Goal: Task Accomplishment & Management: Manage account settings

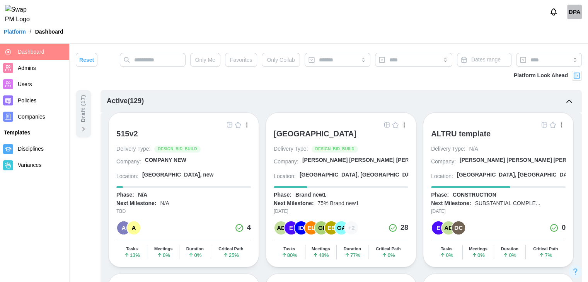
click at [349, 132] on div "[GEOGRAPHIC_DATA]" at bounding box center [315, 133] width 83 height 9
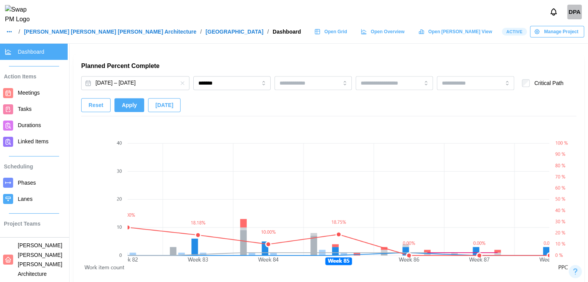
scroll to position [503, 0]
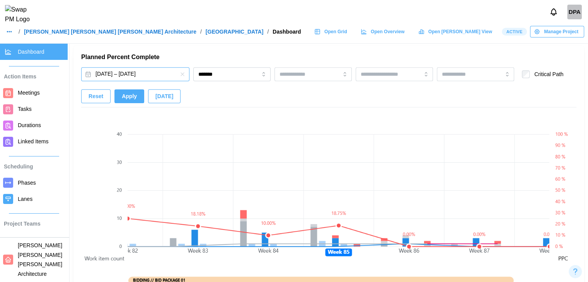
click at [132, 74] on button "Feb 25, 2024 – Jun 19, 2030" at bounding box center [135, 74] width 108 height 14
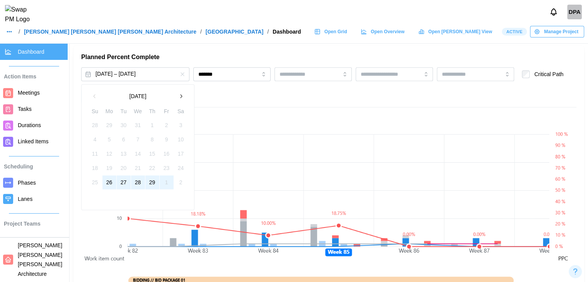
click at [187, 95] on button "button" at bounding box center [181, 96] width 14 height 14
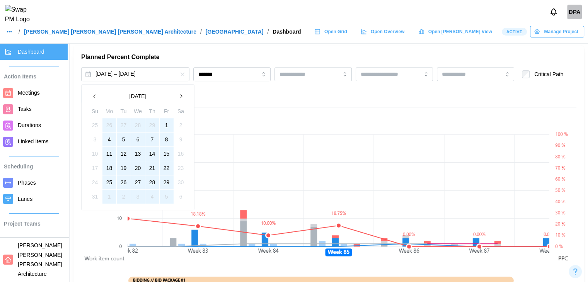
click at [183, 95] on icon "button" at bounding box center [181, 96] width 6 height 6
click at [183, 97] on icon "button" at bounding box center [181, 96] width 6 height 6
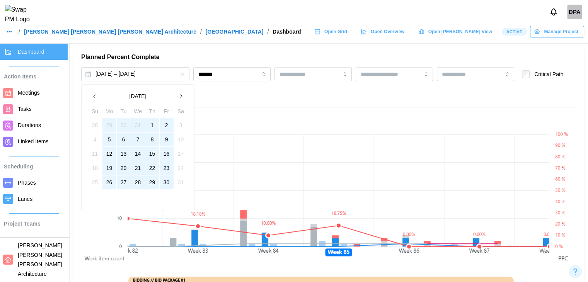
click at [183, 97] on icon "button" at bounding box center [181, 96] width 6 height 6
click at [183, 98] on icon "button" at bounding box center [181, 96] width 6 height 6
click at [109, 124] on button "30" at bounding box center [110, 125] width 14 height 14
click at [155, 179] on button "31" at bounding box center [152, 183] width 14 height 14
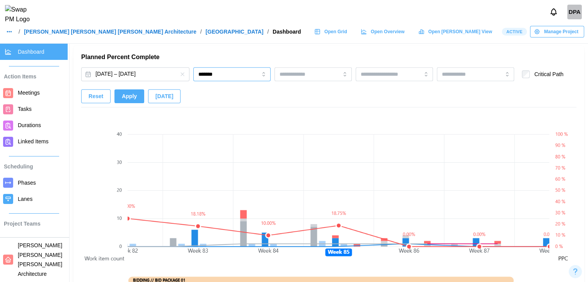
click at [239, 69] on input "*******" at bounding box center [231, 74] width 77 height 14
click at [130, 103] on span "Apply" at bounding box center [129, 96] width 15 height 13
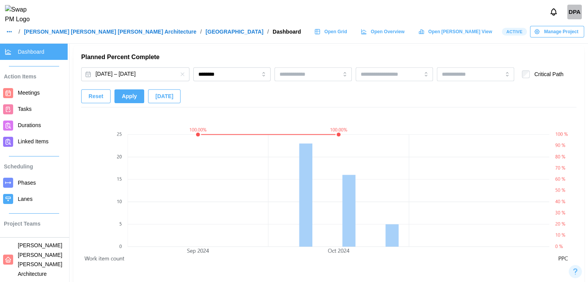
click at [181, 74] on icon "button" at bounding box center [182, 74] width 6 height 6
click at [206, 72] on input "********" at bounding box center [231, 74] width 77 height 14
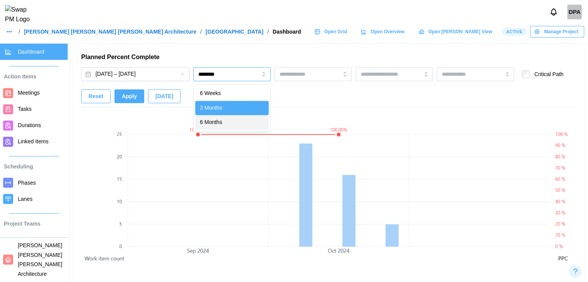
type input "********"
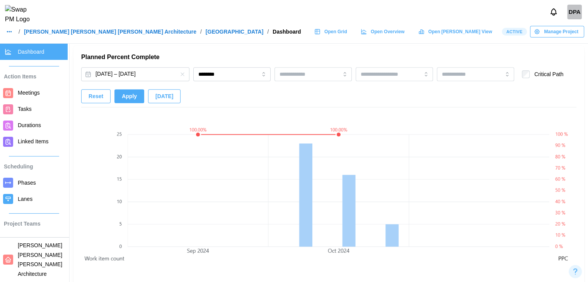
click at [123, 101] on span "Apply" at bounding box center [129, 96] width 15 height 13
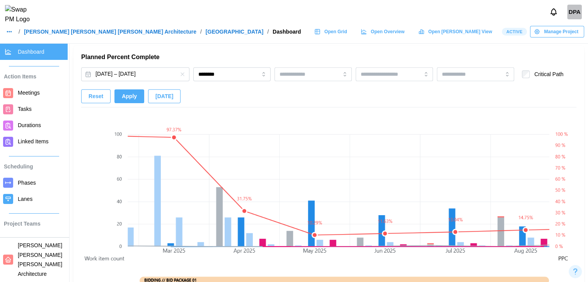
scroll to position [0, 1231]
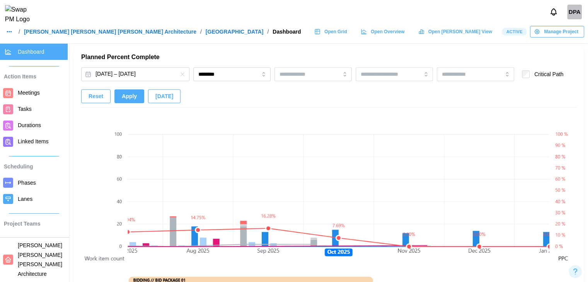
click at [18, 109] on span "Tasks" at bounding box center [25, 109] width 14 height 6
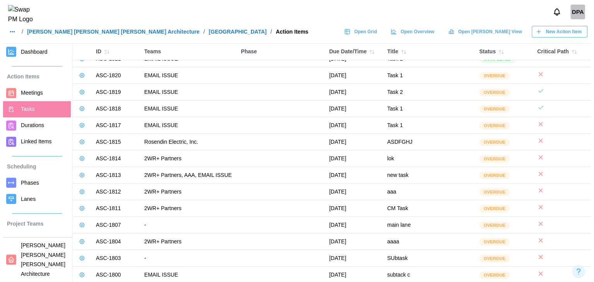
scroll to position [1379, 0]
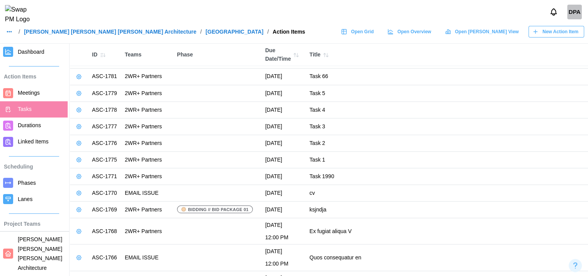
click at [564, 34] on span "New Action Item" at bounding box center [561, 31] width 36 height 11
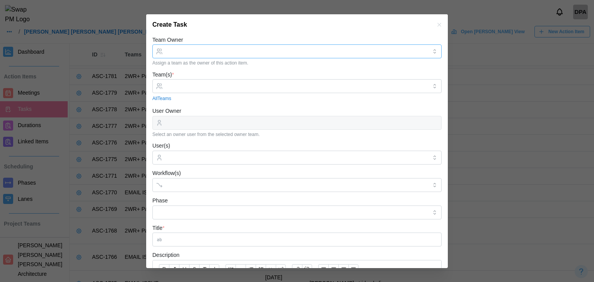
click at [203, 50] on input "Team Owner" at bounding box center [296, 51] width 289 height 14
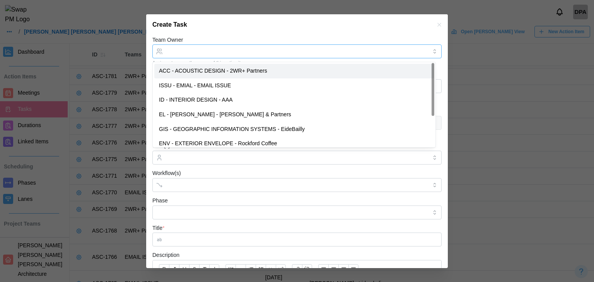
type input "**********"
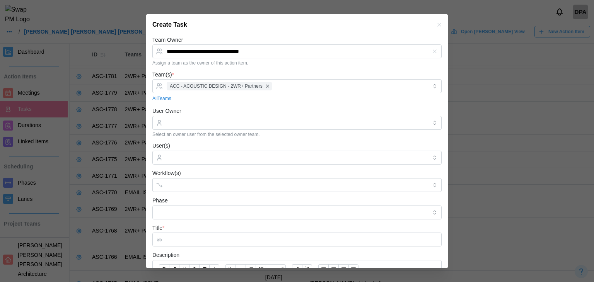
click at [235, 28] on div "Create Task" at bounding box center [297, 24] width 302 height 21
click at [192, 123] on input "User Owner" at bounding box center [296, 123] width 289 height 14
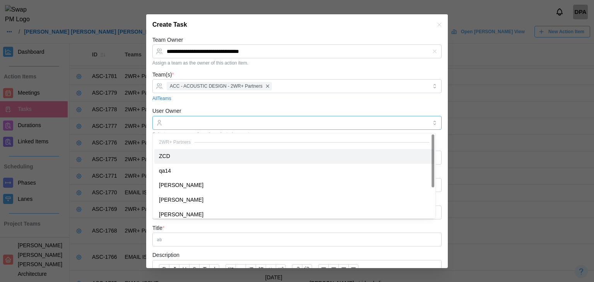
type input "***"
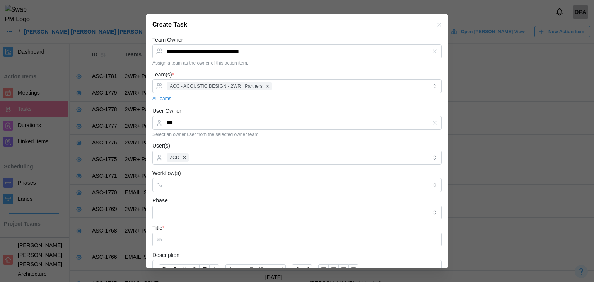
click at [189, 194] on form "**********" at bounding box center [296, 203] width 289 height 336
click at [190, 188] on input "Workflow(s)" at bounding box center [290, 185] width 247 height 6
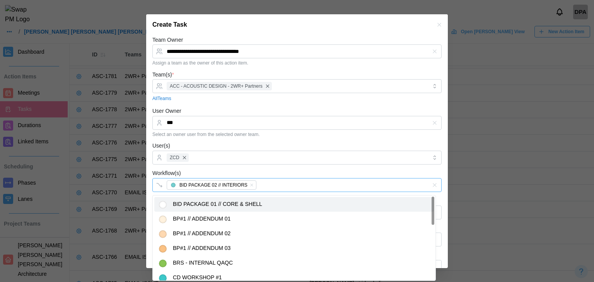
click at [226, 179] on div "BID PACKAGE 02 // INTERIORS" at bounding box center [289, 185] width 249 height 13
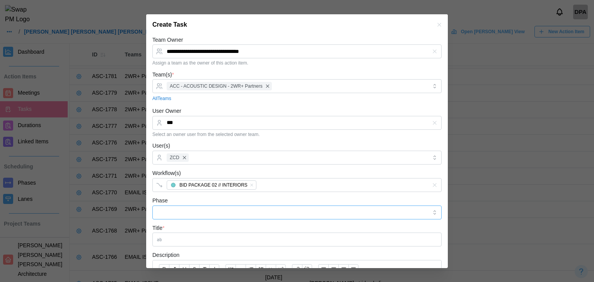
drag, startPoint x: 200, startPoint y: 213, endPoint x: 201, endPoint y: 221, distance: 7.8
click at [200, 214] on input "Phase" at bounding box center [296, 213] width 289 height 14
click at [207, 239] on input "Title *" at bounding box center [296, 240] width 289 height 14
click at [207, 199] on div "Phase" at bounding box center [296, 208] width 289 height 24
click at [203, 217] on input "Phase" at bounding box center [296, 213] width 289 height 14
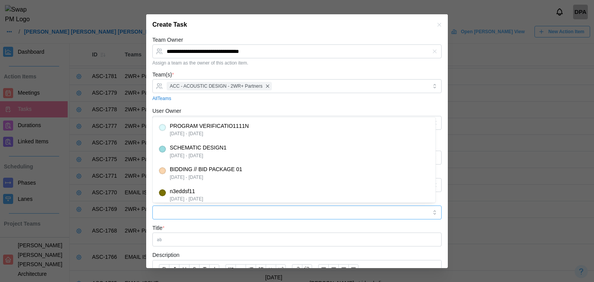
type input "*********"
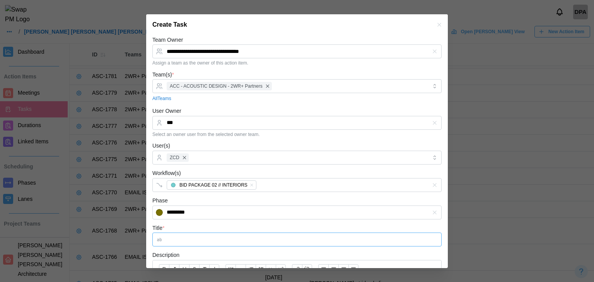
click at [205, 235] on input "Title *" at bounding box center [296, 240] width 289 height 14
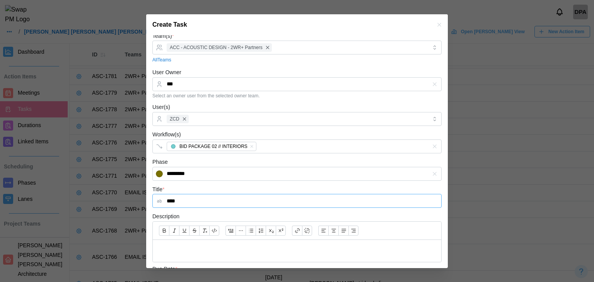
scroll to position [77, 0]
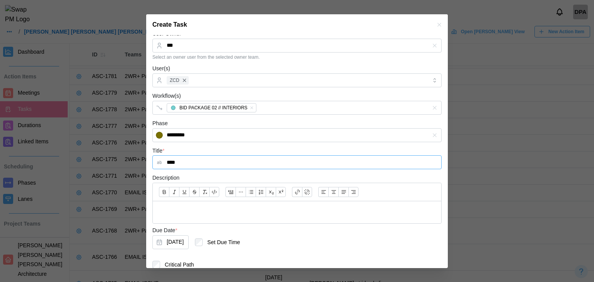
type input "****"
click at [217, 208] on p at bounding box center [297, 213] width 276 height 10
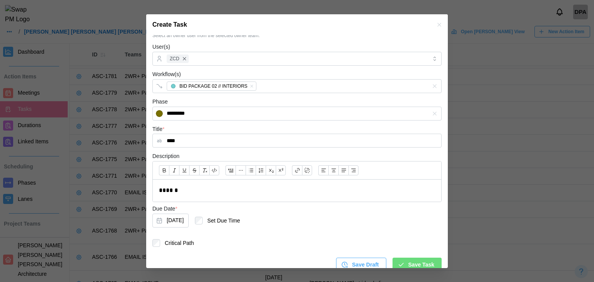
scroll to position [108, 0]
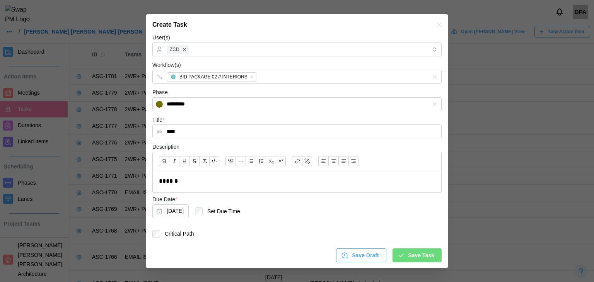
click at [401, 253] on icon "button" at bounding box center [401, 255] width 7 height 7
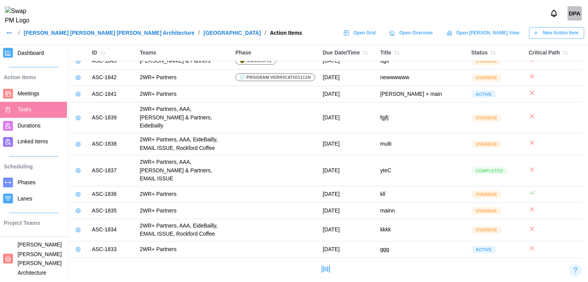
scroll to position [343, 0]
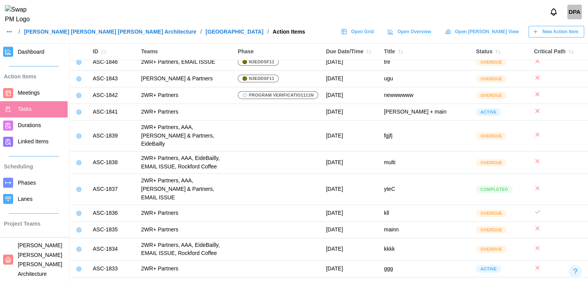
click at [34, 49] on span "Dashboard" at bounding box center [31, 52] width 27 height 6
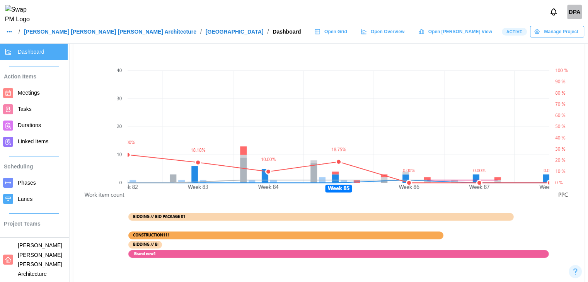
scroll to position [503, 0]
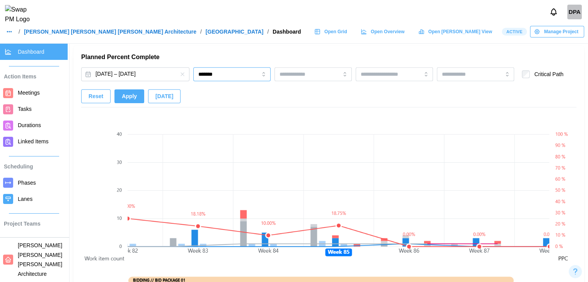
click at [233, 80] on input "*******" at bounding box center [231, 74] width 77 height 14
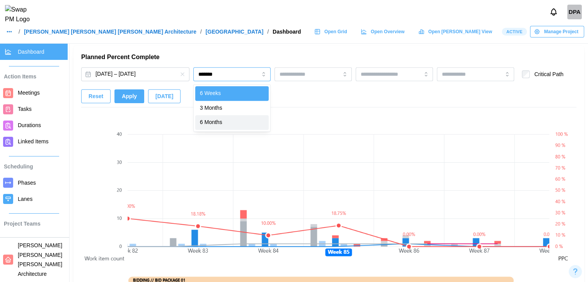
type input "********"
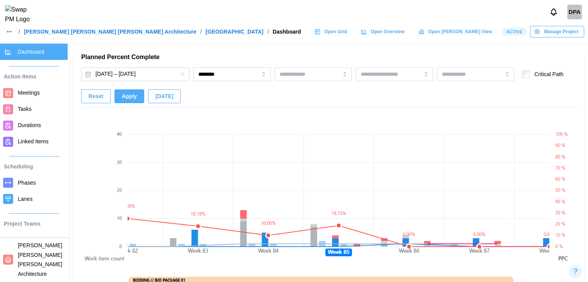
click at [132, 99] on span "Apply" at bounding box center [129, 96] width 15 height 13
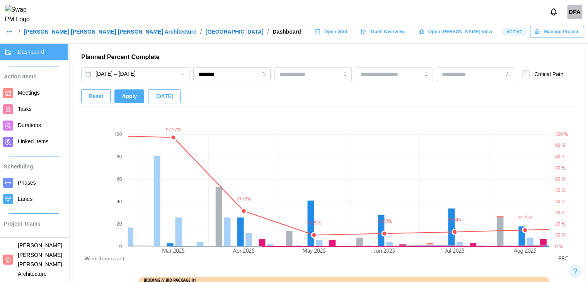
scroll to position [0, 1231]
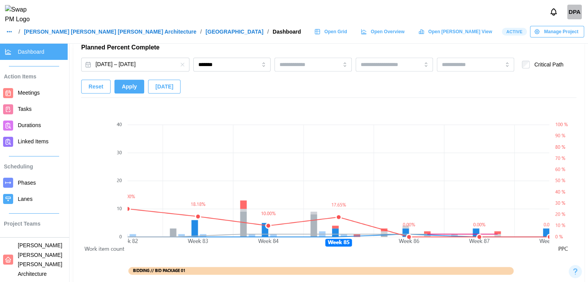
scroll to position [503, 0]
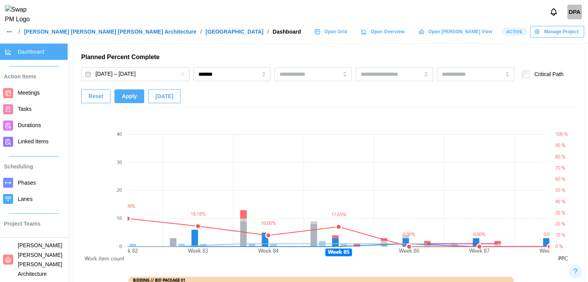
click at [215, 64] on div "Planned Percent Complete [DATE] – [DATE] ******* Critical Path Reset Apply [DAT…" at bounding box center [328, 217] width 495 height 328
click at [215, 83] on div "[DATE] – [DATE] ******* Critical Path Reset Apply [DATE]" at bounding box center [328, 87] width 495 height 40
click at [217, 73] on input "*******" at bounding box center [231, 74] width 77 height 14
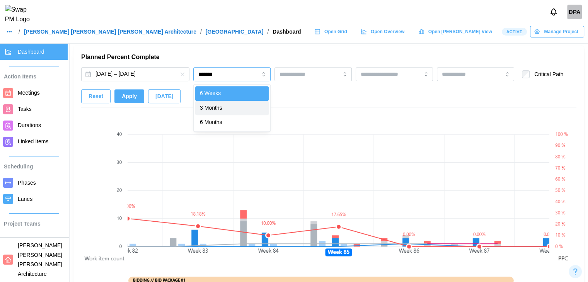
type input "********"
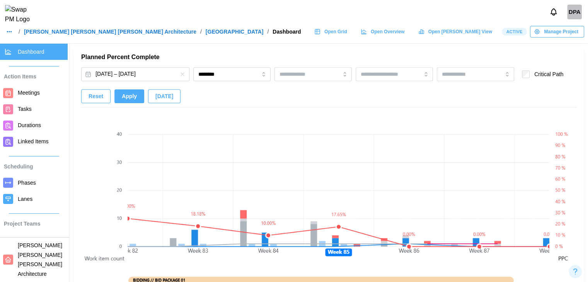
click at [136, 92] on button "Apply" at bounding box center [129, 96] width 30 height 14
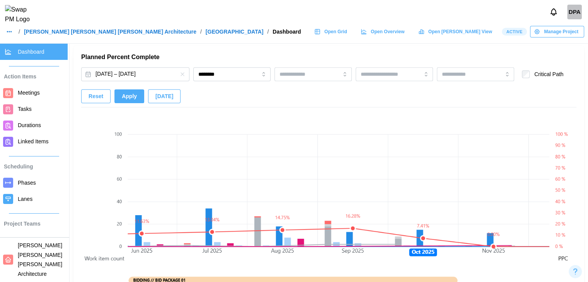
scroll to position [0, 1231]
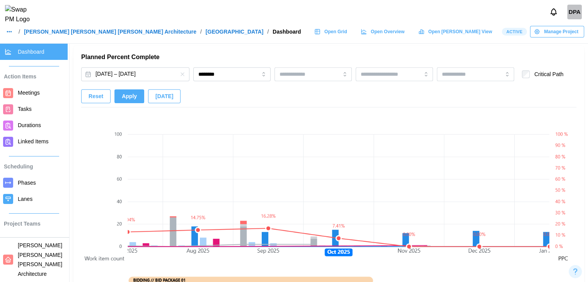
click at [17, 107] on link "Tasks" at bounding box center [34, 109] width 68 height 16
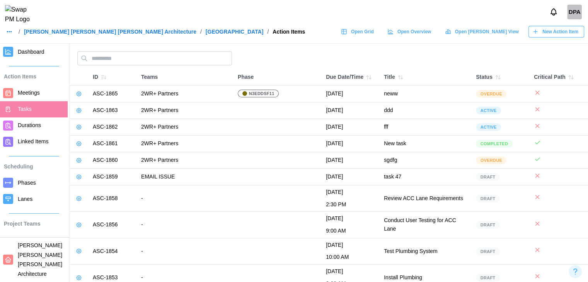
click at [552, 37] on span "New Action Item" at bounding box center [561, 31] width 36 height 11
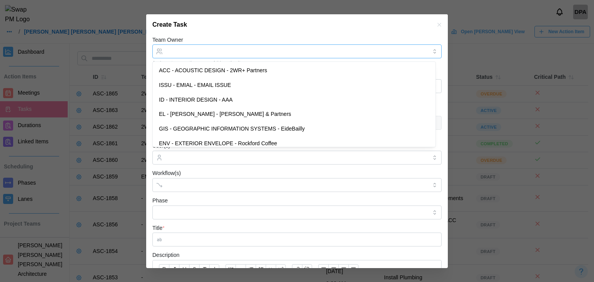
click at [217, 56] on input "Team Owner" at bounding box center [296, 51] width 289 height 14
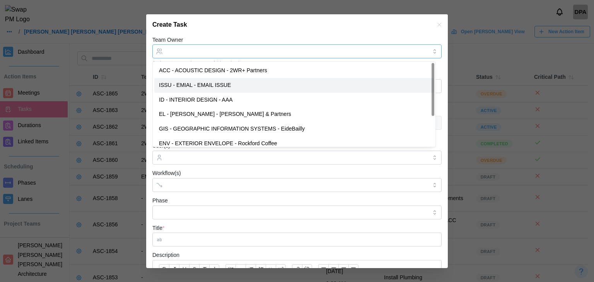
type input "**********"
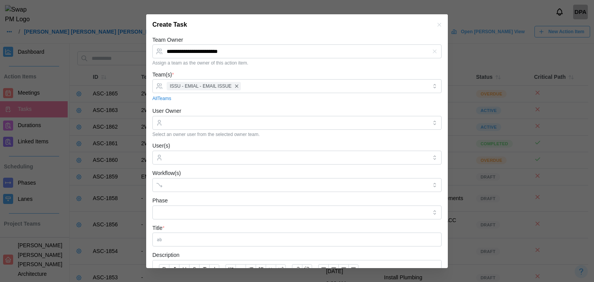
click at [217, 30] on div "Create Task" at bounding box center [297, 24] width 302 height 21
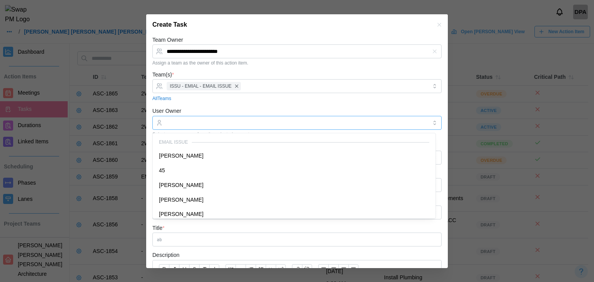
click at [194, 124] on input "User Owner" at bounding box center [296, 123] width 289 height 14
type input "**********"
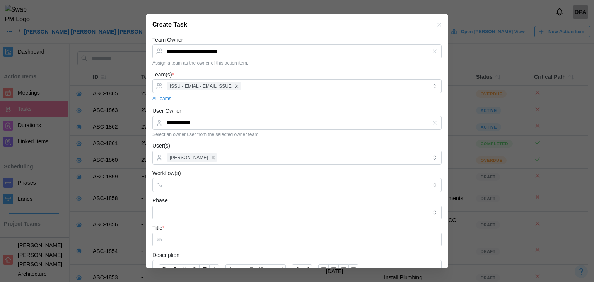
click at [212, 106] on form "**********" at bounding box center [296, 203] width 289 height 336
click at [197, 181] on div at bounding box center [289, 185] width 249 height 13
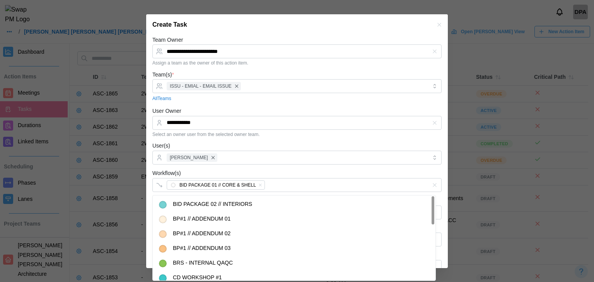
click at [238, 174] on div "Workflow(s) BID PACKAGE 01 // CORE & SHELL" at bounding box center [296, 181] width 289 height 24
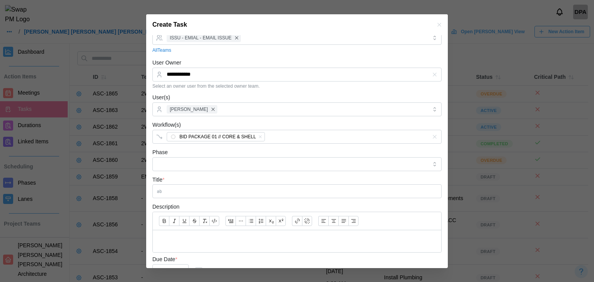
scroll to position [77, 0]
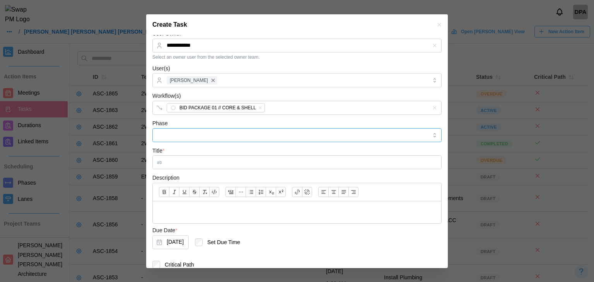
click at [197, 130] on input "Phase" at bounding box center [296, 135] width 289 height 14
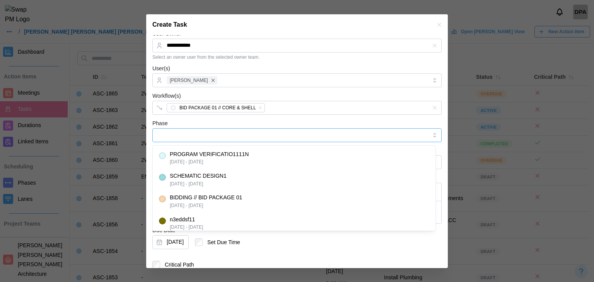
type input "**********"
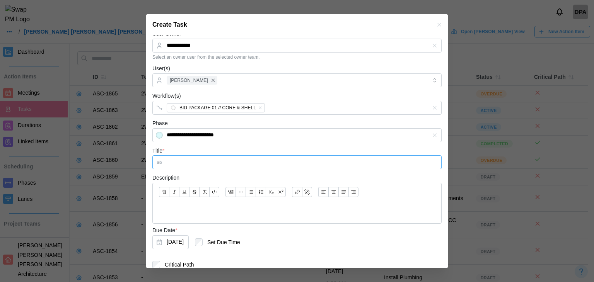
click at [188, 163] on input "Title *" at bounding box center [296, 162] width 289 height 14
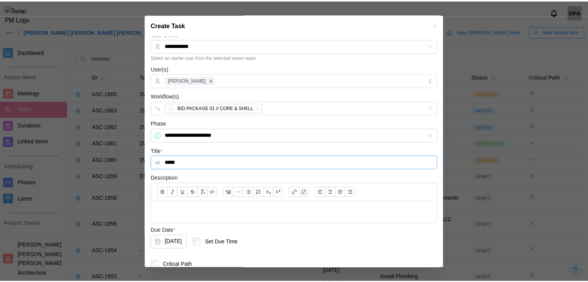
scroll to position [108, 0]
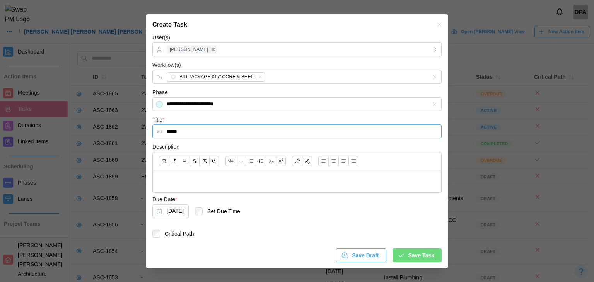
type input "*****"
click at [186, 173] on div at bounding box center [297, 182] width 289 height 22
click at [416, 259] on span "Save Task" at bounding box center [421, 255] width 26 height 13
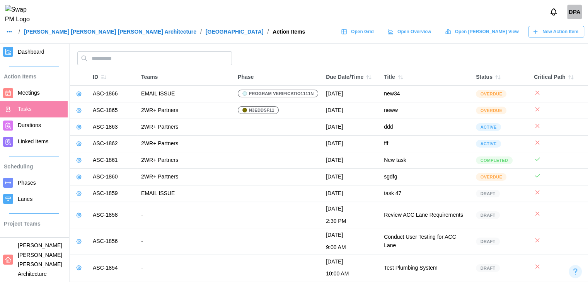
click at [35, 54] on span "Dashboard" at bounding box center [31, 52] width 27 height 6
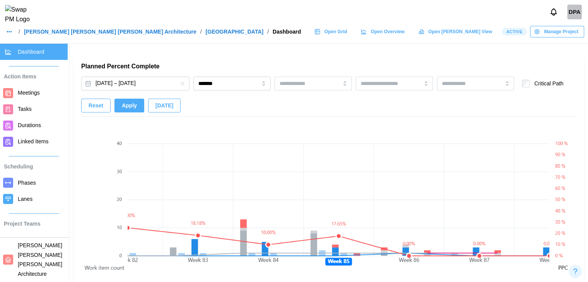
scroll to position [464, 0]
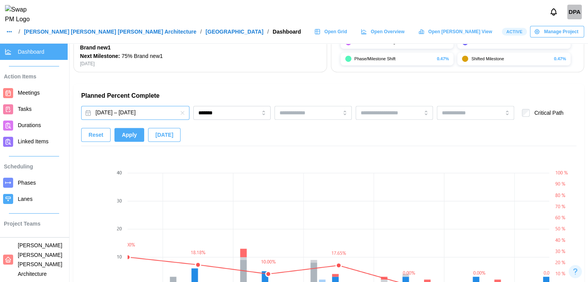
click at [137, 116] on button "Feb 25, 2024 – Jun 19, 2030" at bounding box center [135, 113] width 108 height 14
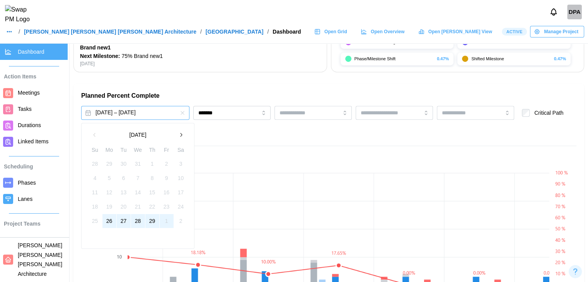
click at [194, 113] on div "Tasks & Subtasks 534 / 667 80 % Complete Meetings 309 / 647 48 % Complete Durat…" at bounding box center [329, 172] width 519 height 1185
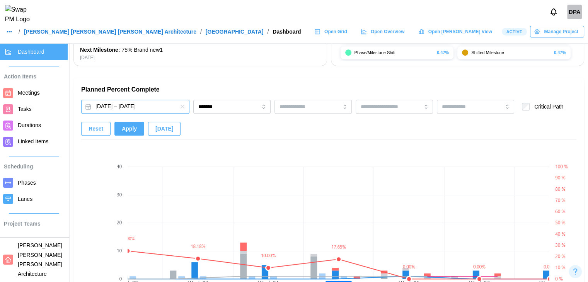
scroll to position [503, 0]
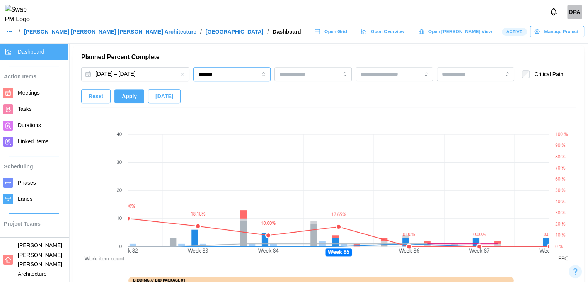
click at [241, 80] on input "*******" at bounding box center [231, 74] width 77 height 14
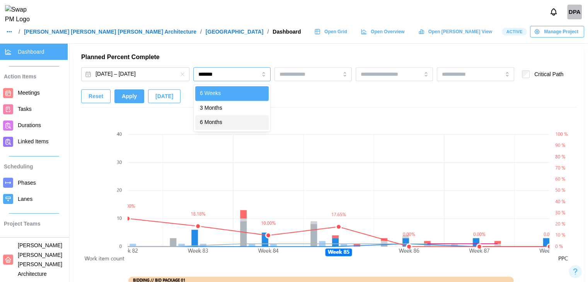
type input "********"
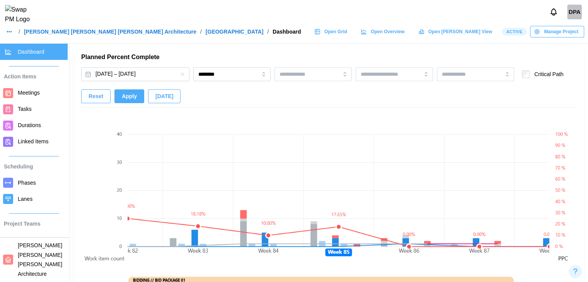
click at [141, 98] on button "Apply" at bounding box center [129, 96] width 30 height 14
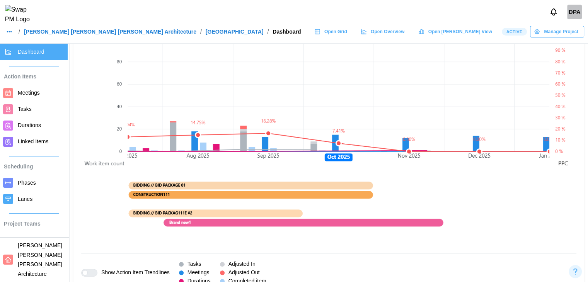
scroll to position [580, 0]
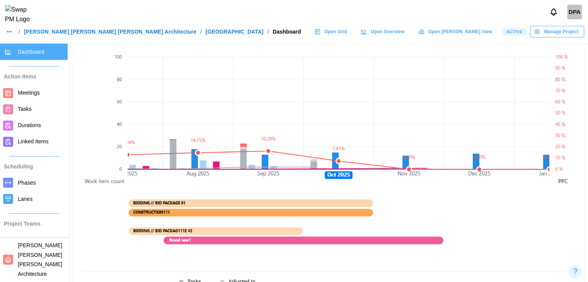
click at [21, 111] on span "Tasks" at bounding box center [25, 109] width 14 height 6
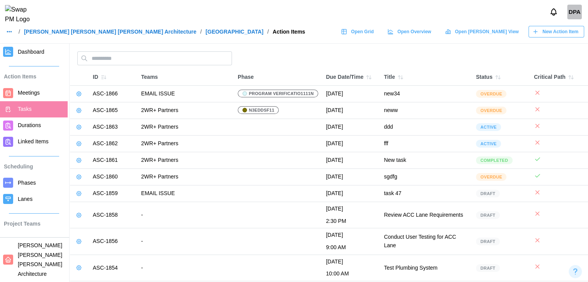
click at [573, 37] on span "New Action Item" at bounding box center [561, 31] width 36 height 11
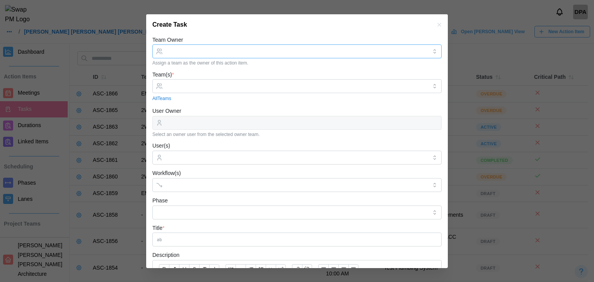
click at [287, 55] on input "Team Owner" at bounding box center [296, 51] width 289 height 14
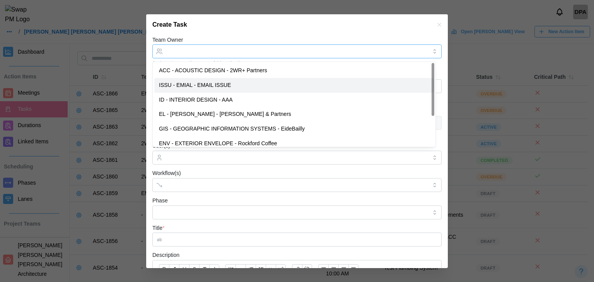
type input "**********"
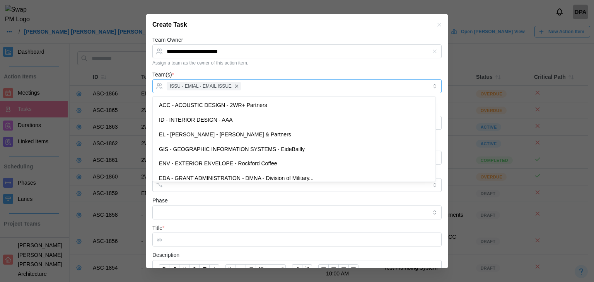
click at [260, 80] on div "ISSU - EMIAL - EMAIL ISSUE" at bounding box center [296, 86] width 263 height 13
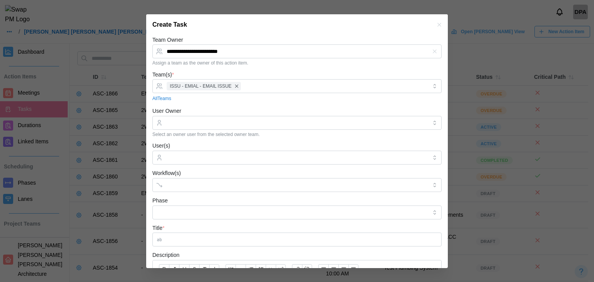
click at [258, 29] on div "Create Task" at bounding box center [297, 24] width 302 height 21
click at [207, 123] on input "User Owner" at bounding box center [296, 123] width 289 height 14
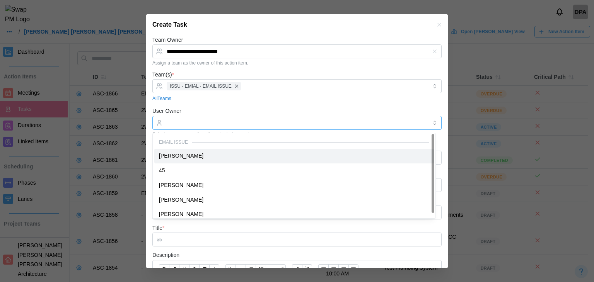
type input "**********"
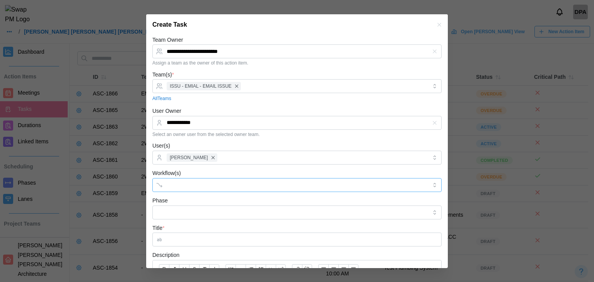
click at [183, 181] on div at bounding box center [289, 185] width 249 height 13
click at [221, 172] on div "Workflow(s) BID PACKAGE 01 // CORE & SHELL" at bounding box center [296, 181] width 289 height 24
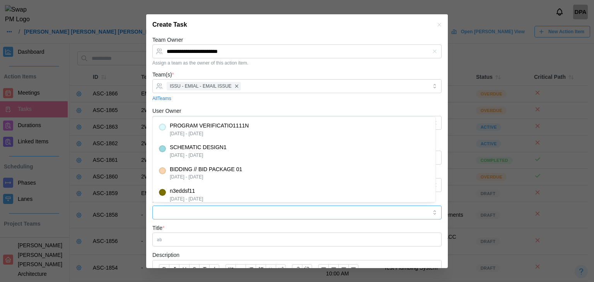
click at [206, 208] on input "Phase" at bounding box center [296, 213] width 289 height 14
type input "*********"
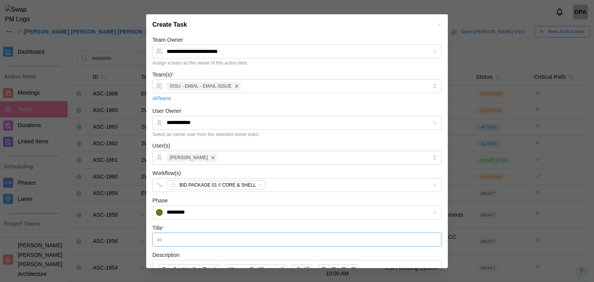
click at [207, 236] on input "Title *" at bounding box center [296, 240] width 289 height 14
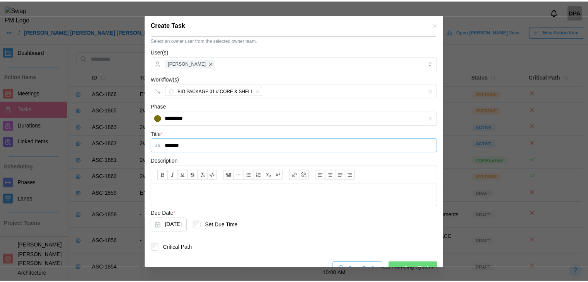
scroll to position [108, 0]
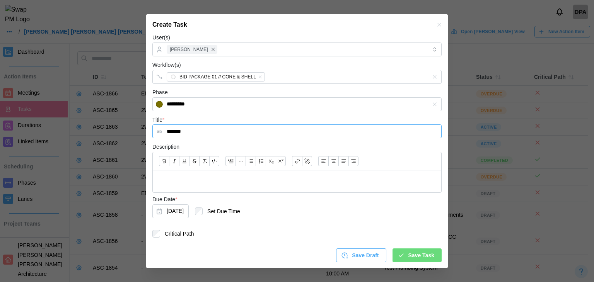
type input "*******"
click at [415, 261] on span "Save Task" at bounding box center [421, 255] width 26 height 13
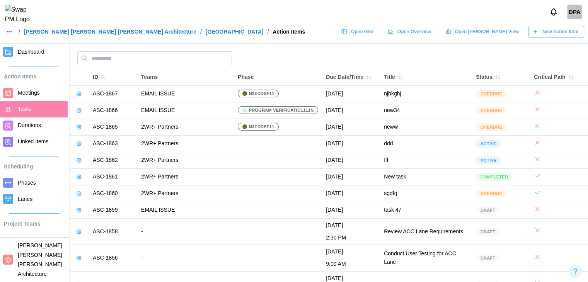
click at [28, 53] on span "Dashboard" at bounding box center [31, 52] width 27 height 6
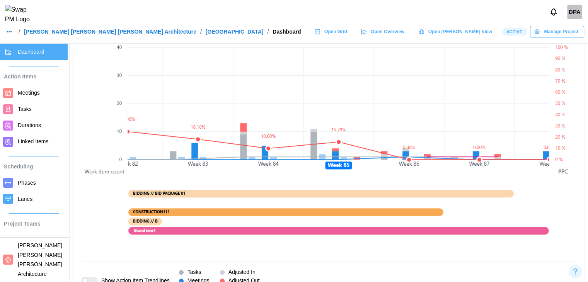
scroll to position [503, 0]
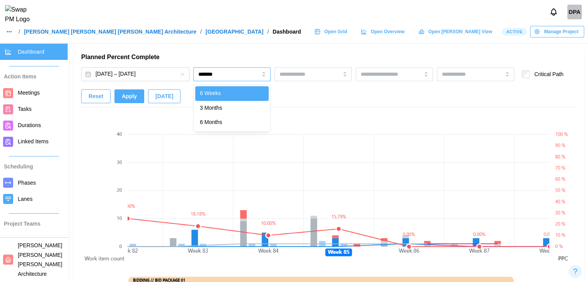
click at [202, 72] on input "*******" at bounding box center [231, 74] width 77 height 14
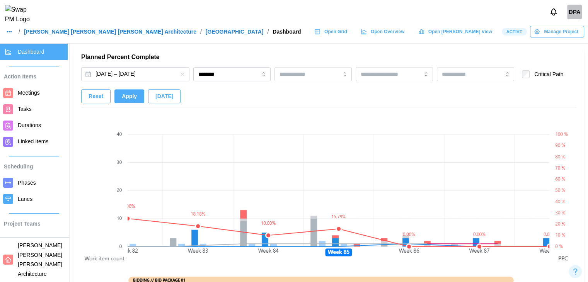
click at [123, 97] on span "Apply" at bounding box center [129, 96] width 15 height 13
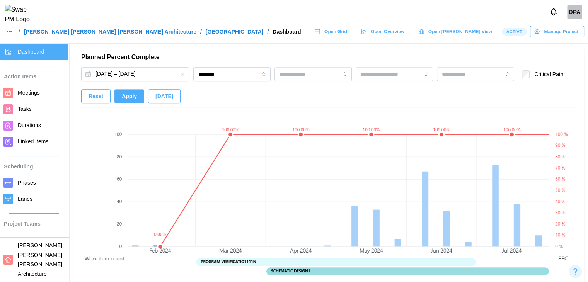
scroll to position [0, 0]
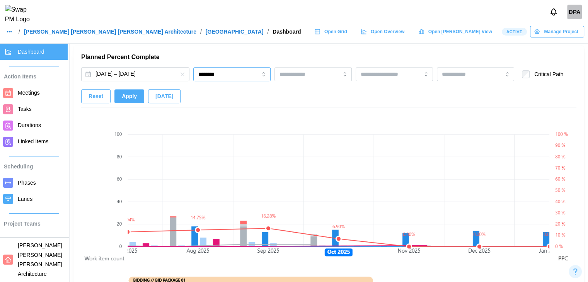
click at [253, 77] on input "********" at bounding box center [231, 74] width 77 height 14
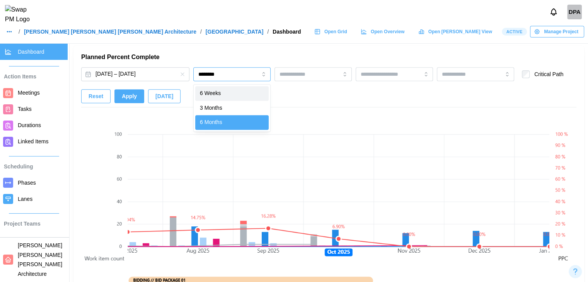
type input "*******"
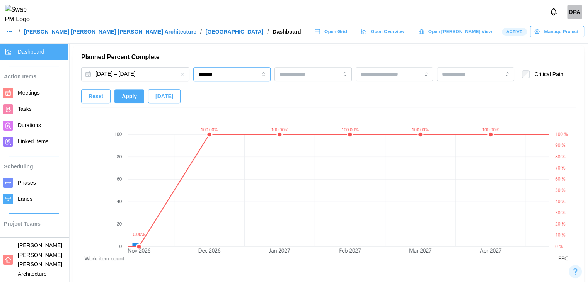
scroll to position [0, 4993]
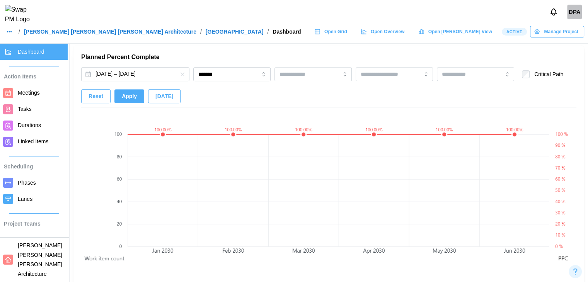
click at [135, 102] on button "Apply" at bounding box center [129, 96] width 30 height 14
click at [95, 101] on span "Reset" at bounding box center [96, 96] width 15 height 13
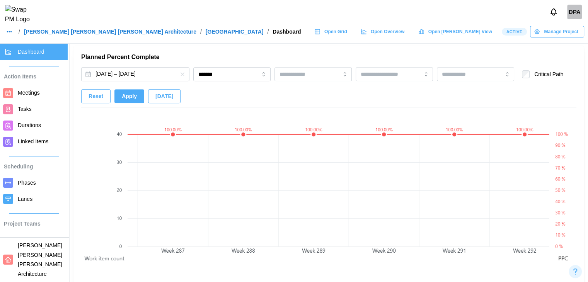
scroll to position [0, 22858]
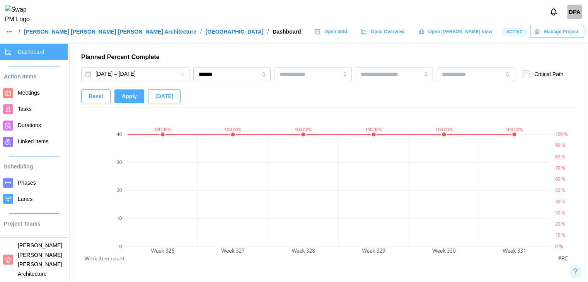
click at [347, 36] on span "Open Grid" at bounding box center [336, 31] width 23 height 11
click at [405, 35] on span "Open Overview" at bounding box center [388, 31] width 34 height 11
click at [26, 112] on span "Tasks" at bounding box center [25, 109] width 14 height 6
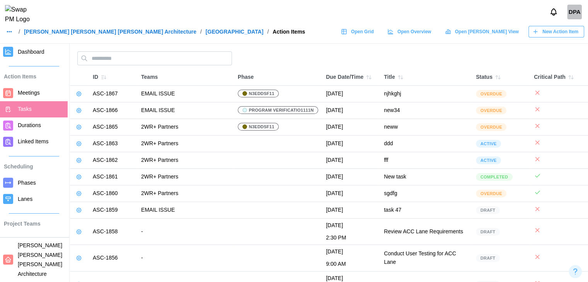
click at [51, 54] on span "Dashboard" at bounding box center [41, 52] width 47 height 10
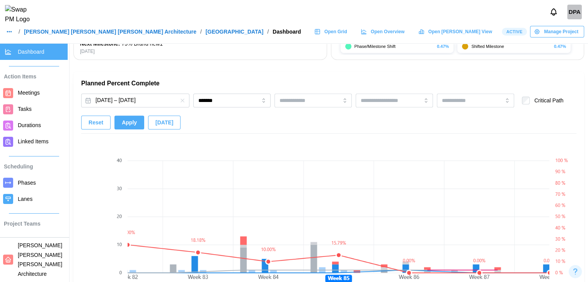
scroll to position [464, 0]
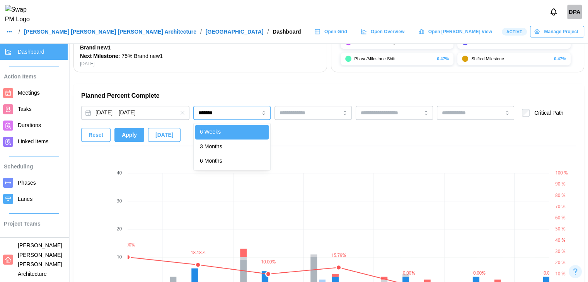
click at [255, 113] on input "*******" at bounding box center [231, 113] width 77 height 14
type input "********"
click at [127, 132] on span "Apply" at bounding box center [129, 134] width 15 height 13
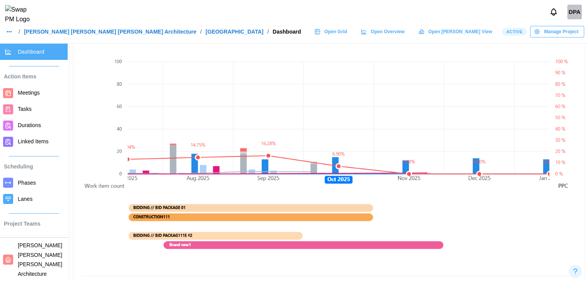
scroll to position [580, 0]
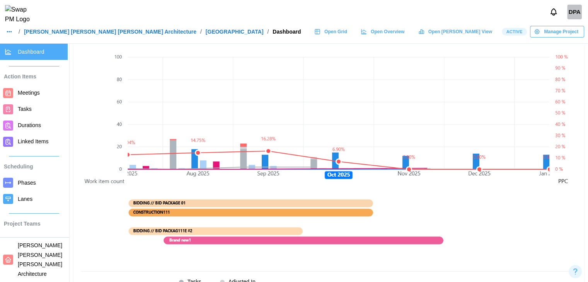
click at [27, 109] on span "Tasks" at bounding box center [25, 109] width 14 height 6
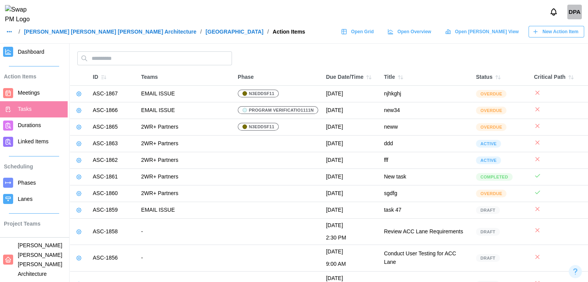
click at [78, 97] on icon at bounding box center [79, 94] width 6 height 6
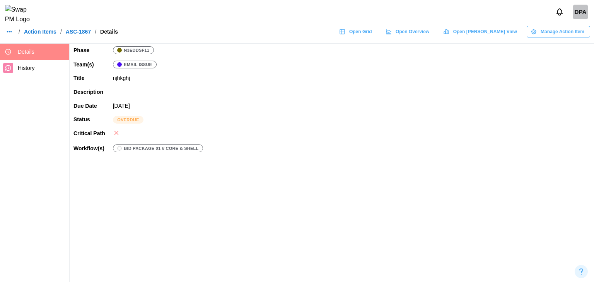
click at [564, 34] on span "Manage Action Item" at bounding box center [563, 31] width 44 height 11
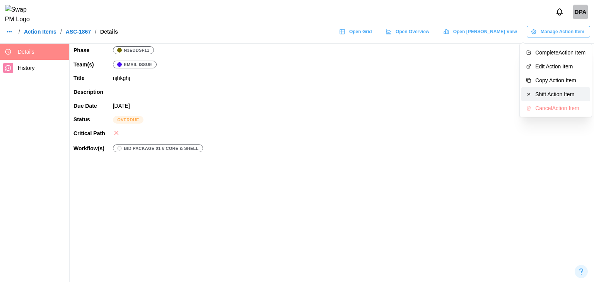
click at [552, 93] on div "Shift Action Item" at bounding box center [560, 94] width 50 height 6
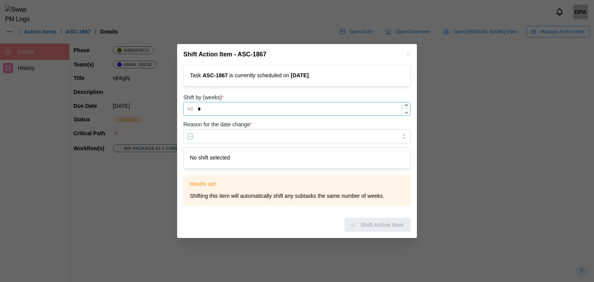
click at [408, 106] on div at bounding box center [405, 109] width 9 height 13
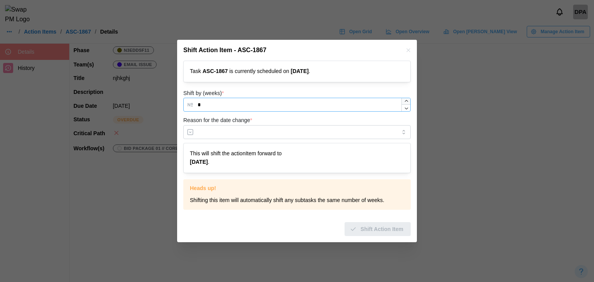
click at [408, 102] on icon "button" at bounding box center [406, 101] width 5 height 5
type input "*"
click at [408, 102] on icon "button" at bounding box center [406, 101] width 5 height 5
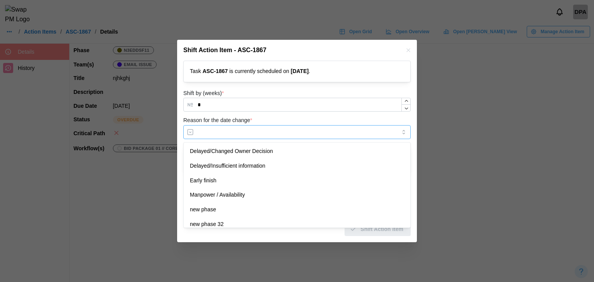
click at [214, 130] on input "Reason for the date change *" at bounding box center [296, 132] width 227 height 14
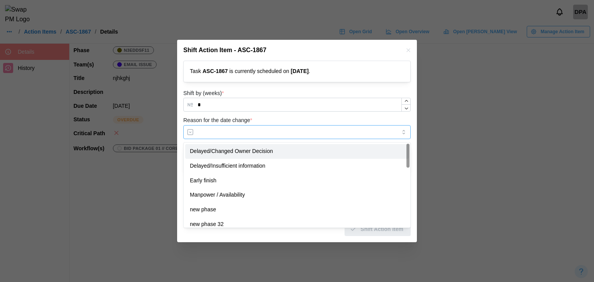
type input "**********"
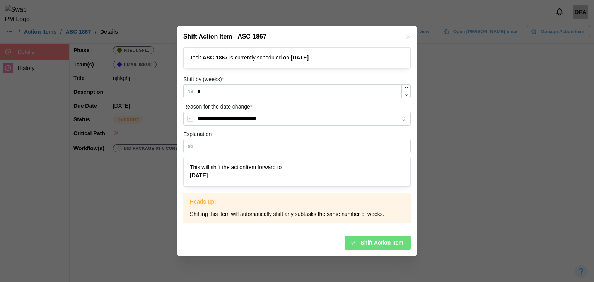
click at [354, 246] on div "Shift Action Item" at bounding box center [377, 242] width 54 height 13
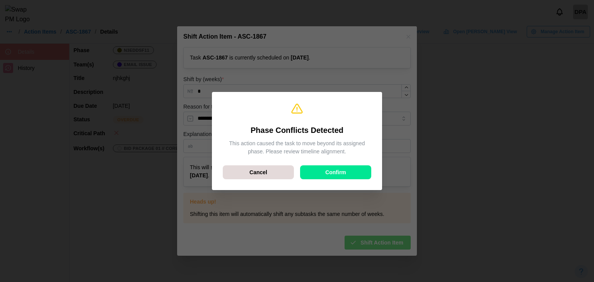
click at [338, 171] on span "Confirm" at bounding box center [335, 172] width 21 height 13
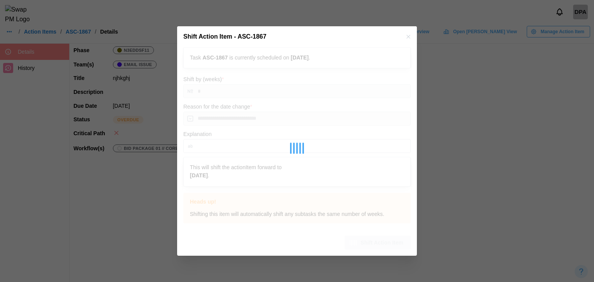
type input "*"
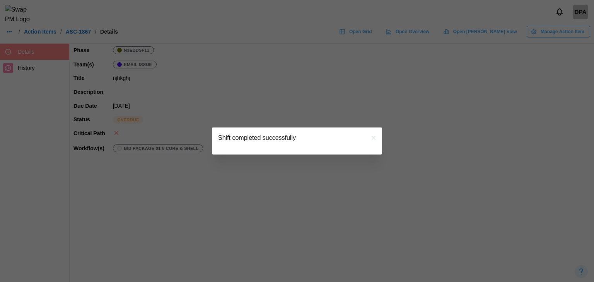
click at [374, 140] on icon "button" at bounding box center [374, 138] width 6 height 6
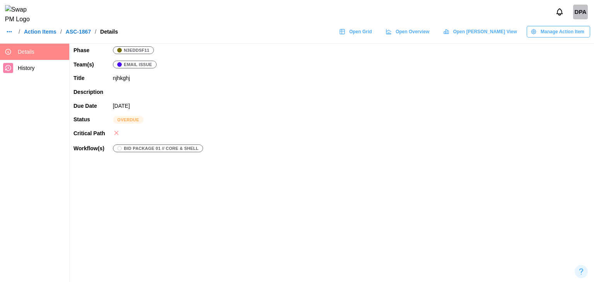
click at [50, 34] on link "Action Items" at bounding box center [40, 31] width 32 height 5
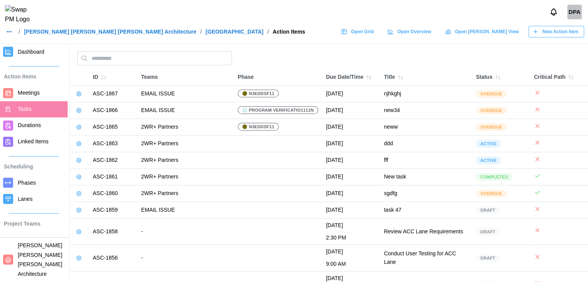
click at [4, 47] on div at bounding box center [8, 52] width 10 height 10
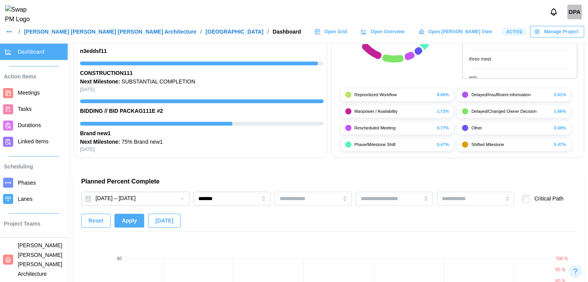
scroll to position [464, 0]
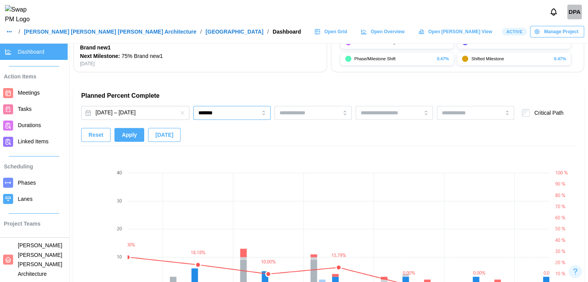
click at [198, 114] on input "*******" at bounding box center [231, 113] width 77 height 14
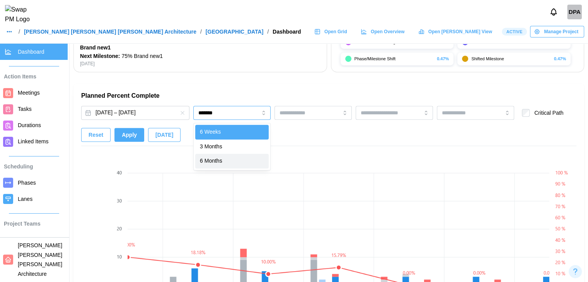
type input "********"
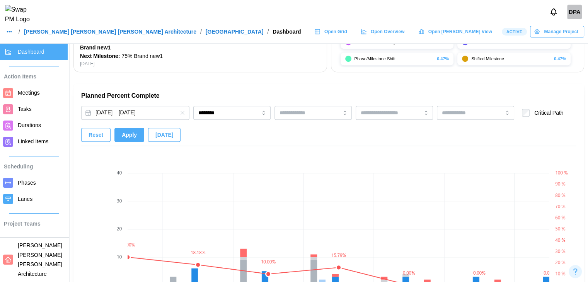
click at [132, 138] on span "Apply" at bounding box center [129, 134] width 15 height 13
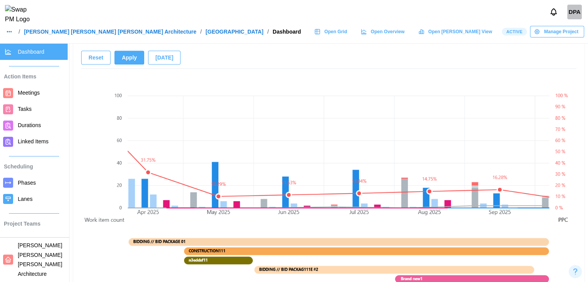
scroll to position [0, 1231]
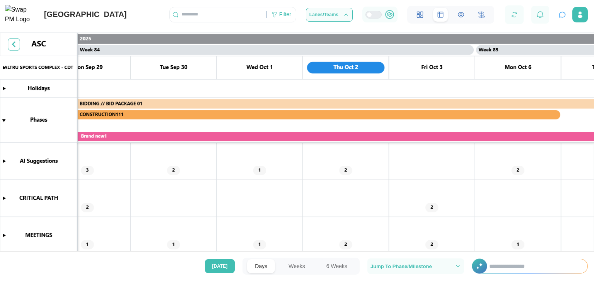
scroll to position [0, 35697]
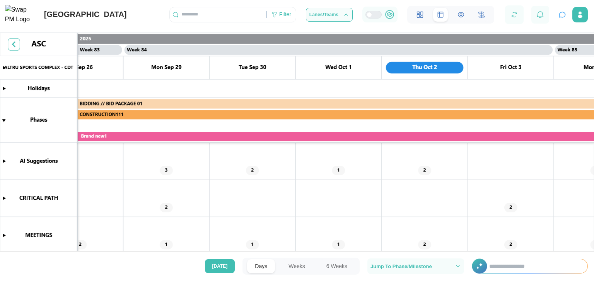
click at [16, 48] on canvas at bounding box center [297, 147] width 594 height 228
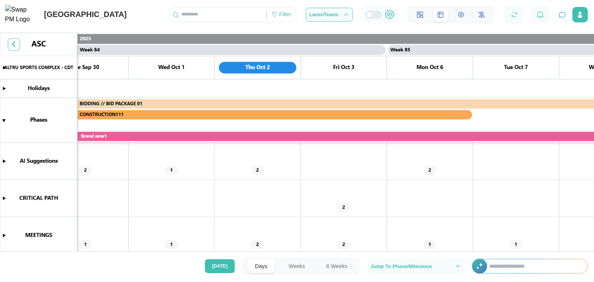
scroll to position [39, 0]
click at [5, 196] on canvas at bounding box center [297, 147] width 594 height 228
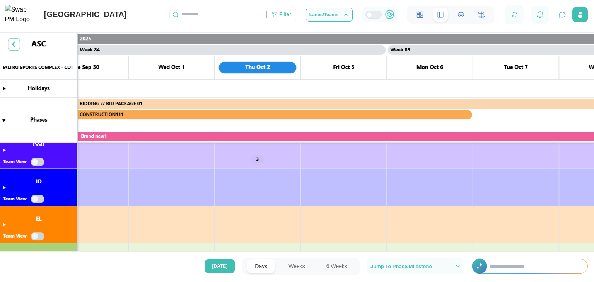
scroll to position [464, 0]
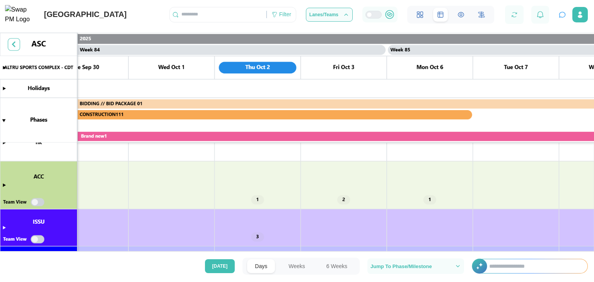
drag, startPoint x: 6, startPoint y: 227, endPoint x: 187, endPoint y: 188, distance: 185.3
click at [6, 227] on canvas at bounding box center [297, 147] width 594 height 228
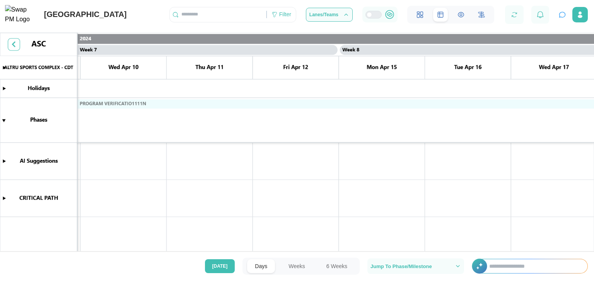
scroll to position [0, 4726]
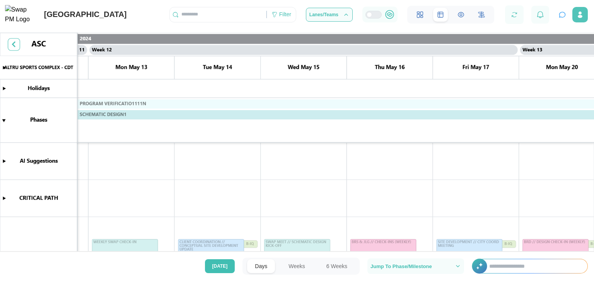
click at [580, 14] on icon "button" at bounding box center [580, 12] width 3 height 3
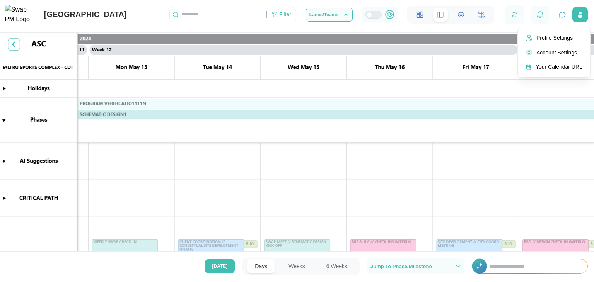
click at [284, 241] on canvas at bounding box center [297, 147] width 594 height 228
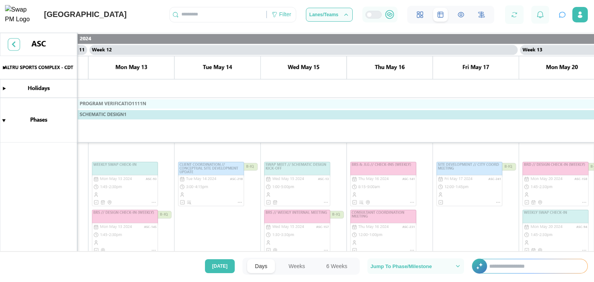
click at [324, 203] on canvas at bounding box center [297, 147] width 594 height 228
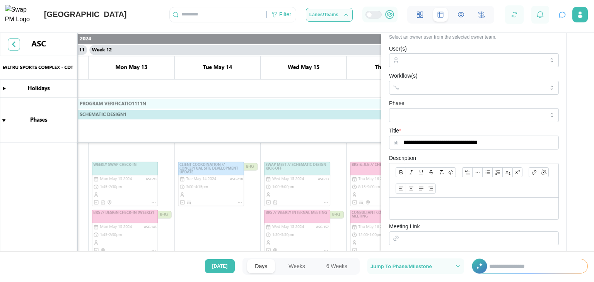
click at [392, 45] on label "User(s)" at bounding box center [398, 49] width 18 height 9
click at [403, 57] on input "User(s)" at bounding box center [473, 60] width 141 height 6
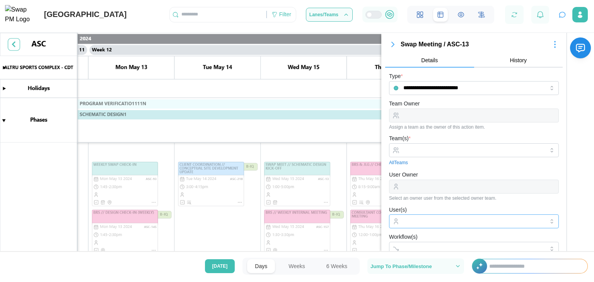
scroll to position [0, 0]
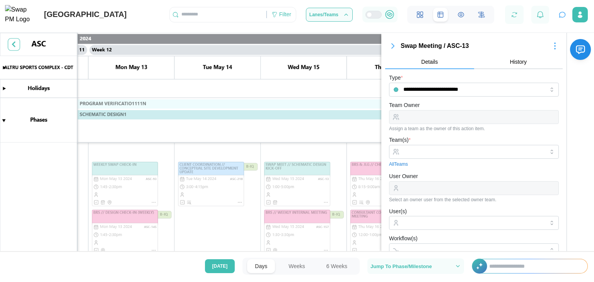
click at [392, 46] on icon "button" at bounding box center [393, 46] width 2 height 5
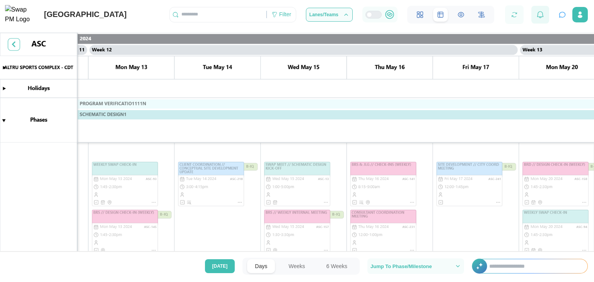
click at [536, 18] on div at bounding box center [540, 15] width 18 height 18
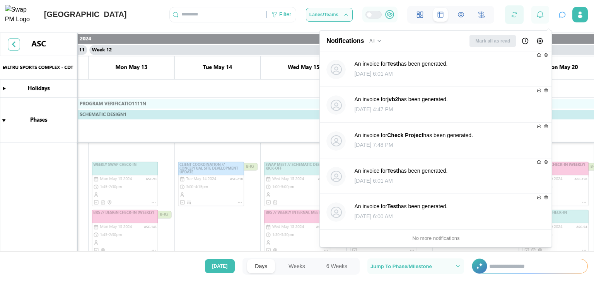
click at [512, 18] on icon "button" at bounding box center [514, 14] width 7 height 7
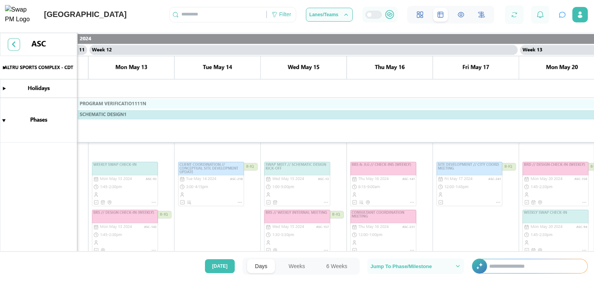
click at [475, 20] on button at bounding box center [481, 15] width 15 height 14
click at [463, 18] on icon at bounding box center [461, 14] width 7 height 7
click at [421, 17] on icon at bounding box center [420, 14] width 7 height 7
click at [219, 271] on span "Today" at bounding box center [219, 266] width 15 height 13
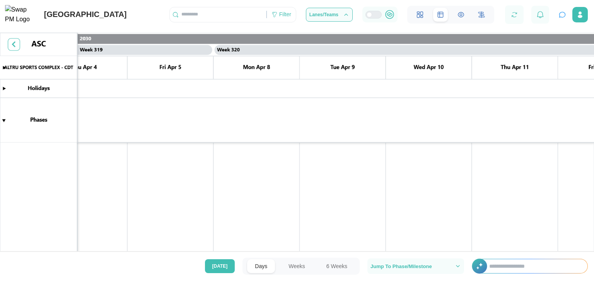
scroll to position [0, 141599]
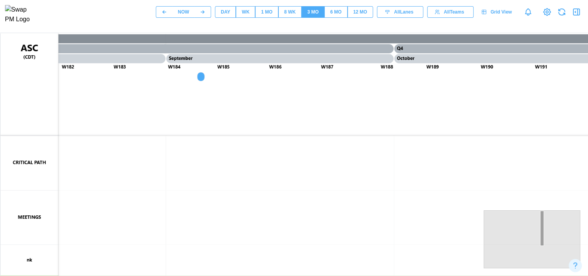
scroll to position [0, 155]
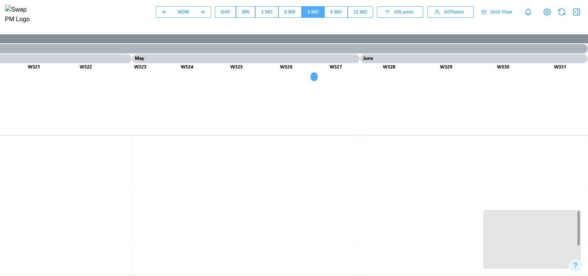
click at [242, 15] on div "WK" at bounding box center [246, 12] width 8 height 7
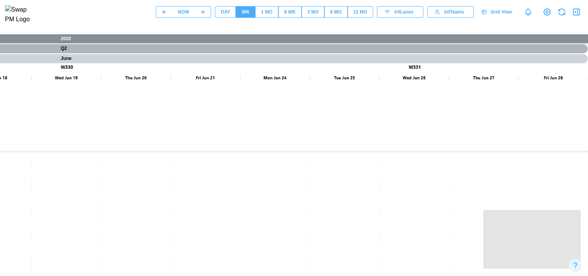
click at [55, 109] on canvas at bounding box center [217, 226] width 743 height 387
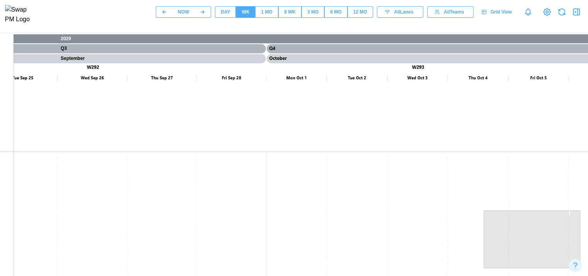
scroll to position [0, 0]
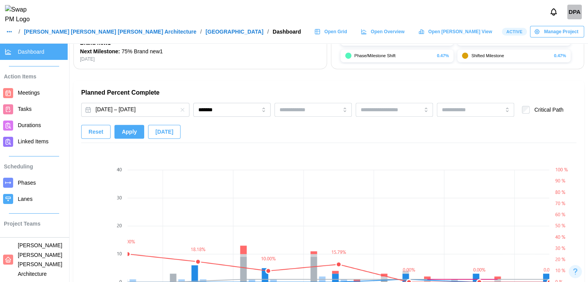
scroll to position [464, 0]
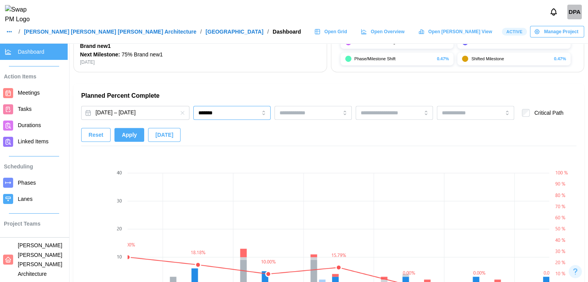
click at [231, 112] on input "*******" at bounding box center [231, 113] width 77 height 14
click at [123, 133] on span "Apply" at bounding box center [129, 134] width 15 height 13
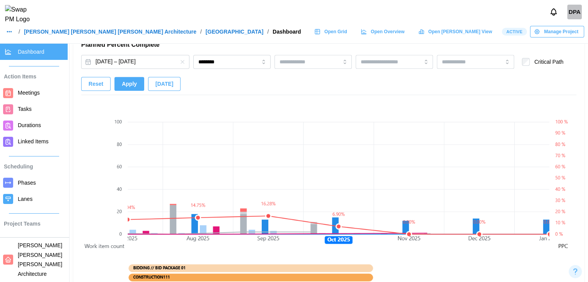
scroll to position [503, 0]
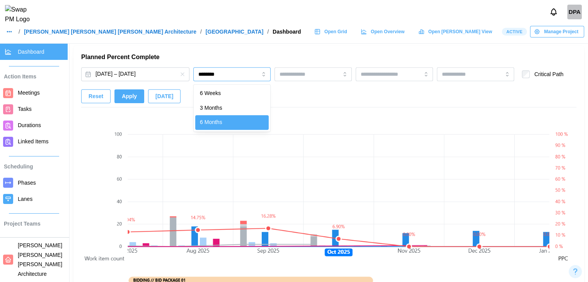
click at [209, 75] on input "********" at bounding box center [231, 74] width 77 height 14
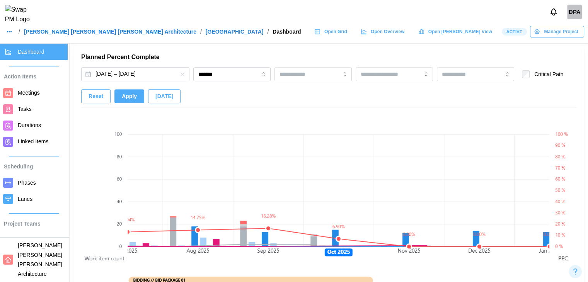
click at [127, 95] on span "Apply" at bounding box center [129, 96] width 15 height 13
click at [130, 103] on span "Apply" at bounding box center [129, 96] width 15 height 13
click at [91, 96] on span "Reset" at bounding box center [96, 96] width 15 height 13
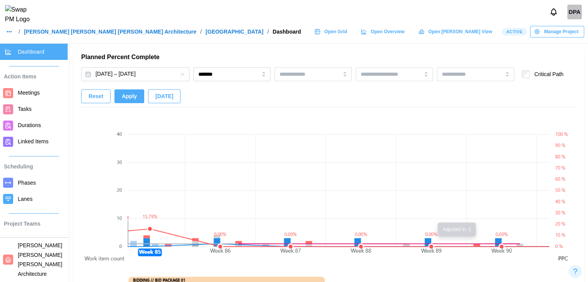
scroll to position [0, 5921]
click at [477, 245] on canvas at bounding box center [339, 226] width 422 height 231
click at [223, 77] on input "*******" at bounding box center [231, 74] width 77 height 14
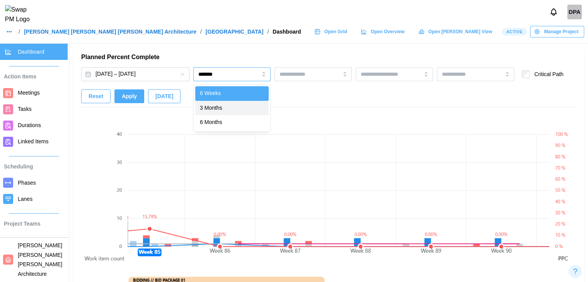
type input "********"
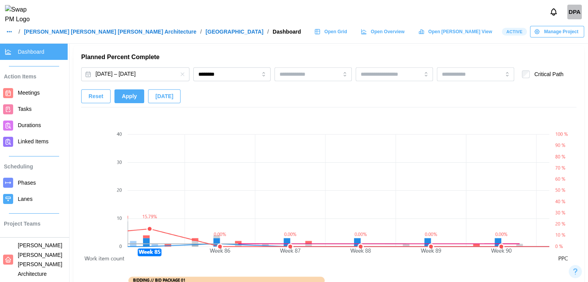
click at [131, 100] on span "Apply" at bounding box center [129, 96] width 15 height 13
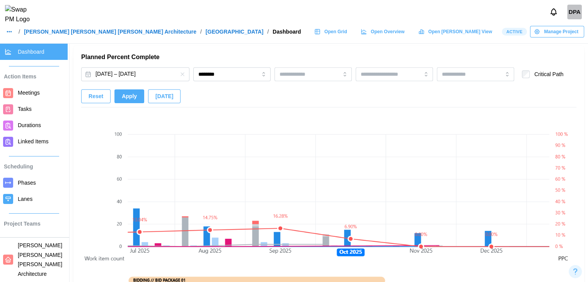
scroll to position [0, 1127]
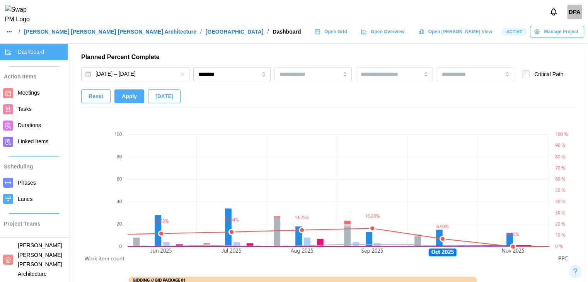
click at [29, 115] on link "Tasks" at bounding box center [34, 109] width 68 height 16
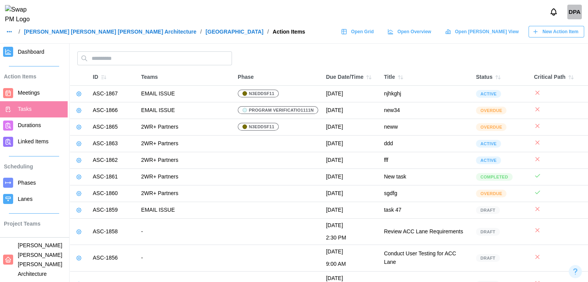
click at [76, 109] on icon at bounding box center [79, 111] width 6 height 6
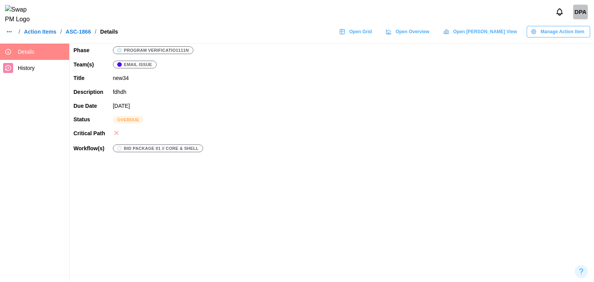
click at [559, 36] on span "Manage Action Item" at bounding box center [563, 31] width 44 height 11
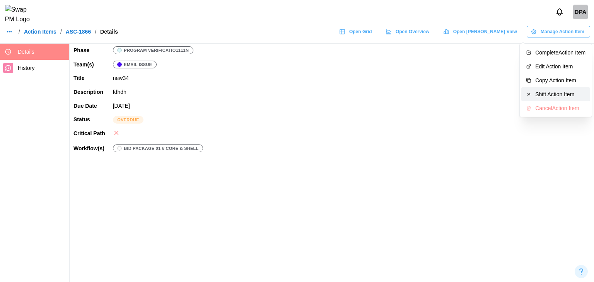
click at [542, 94] on div "Shift Action Item" at bounding box center [560, 94] width 50 height 6
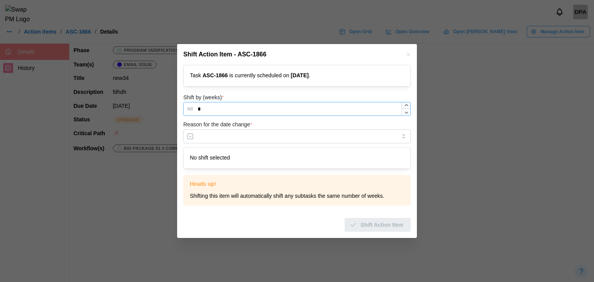
type input "*"
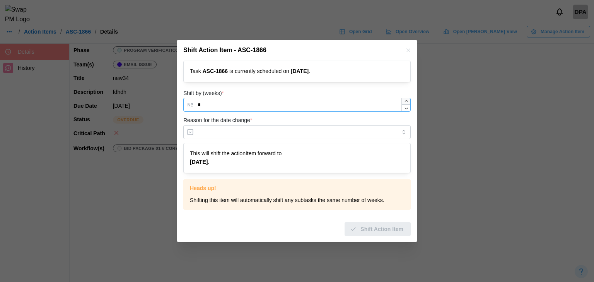
click at [408, 106] on div at bounding box center [405, 104] width 9 height 13
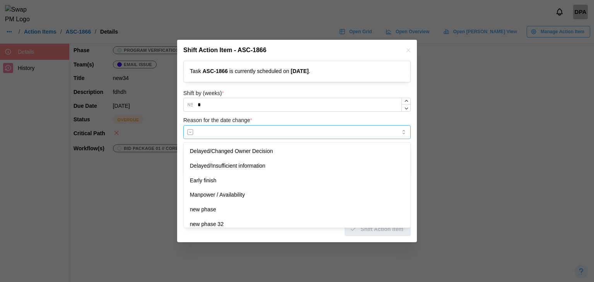
click at [227, 133] on input "Reason for the date change *" at bounding box center [296, 132] width 227 height 14
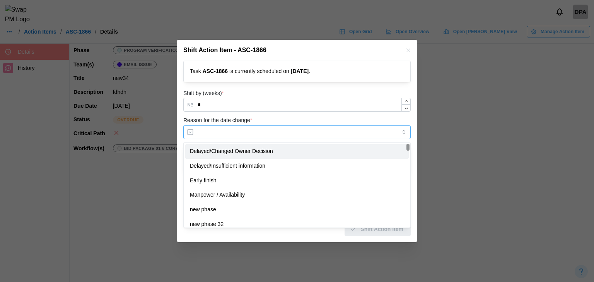
type input "**********"
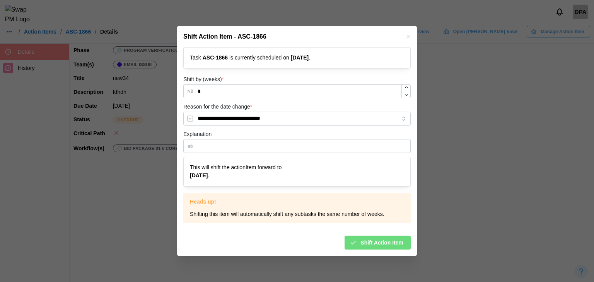
click at [306, 106] on div "**********" at bounding box center [296, 114] width 227 height 24
click at [363, 243] on span "Shift Action Item" at bounding box center [381, 242] width 43 height 13
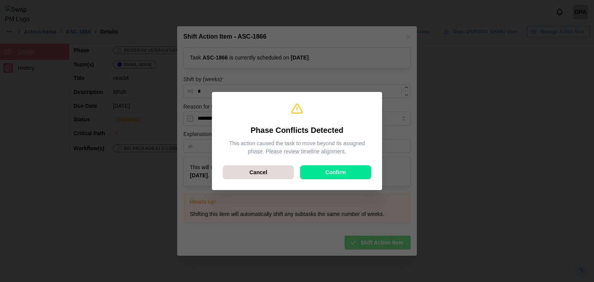
click at [350, 174] on div "Confirm" at bounding box center [336, 172] width 56 height 13
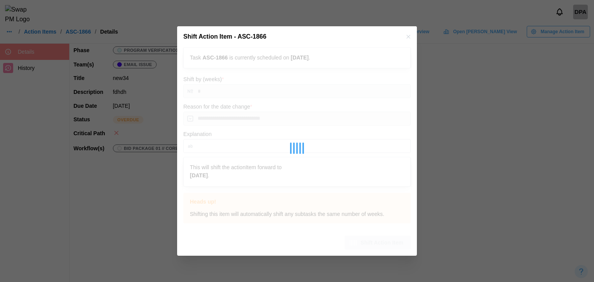
type input "*"
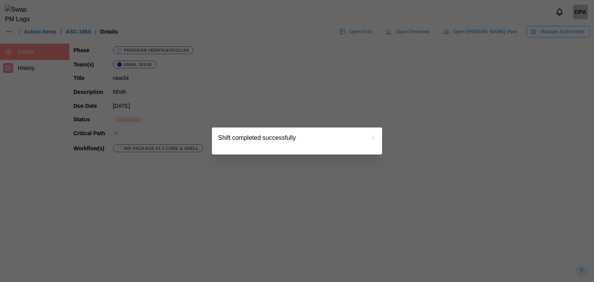
click at [368, 138] on div "Shift completed successfully" at bounding box center [297, 138] width 170 height 21
click at [376, 140] on icon "button" at bounding box center [374, 138] width 6 height 6
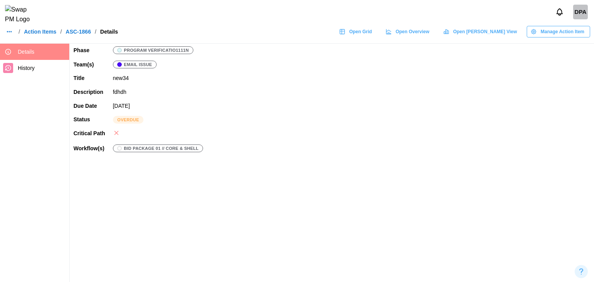
click at [47, 34] on link "Action Items" at bounding box center [40, 31] width 32 height 5
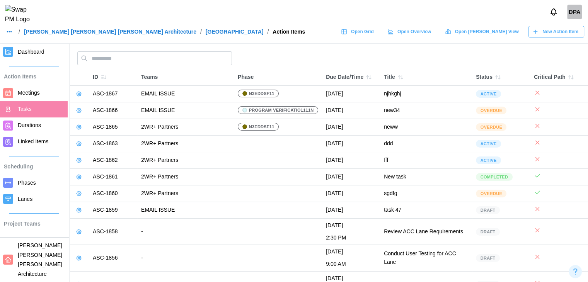
click at [32, 55] on span "Dashboard" at bounding box center [31, 52] width 27 height 6
click at [32, 49] on span "Dashboard" at bounding box center [31, 52] width 27 height 6
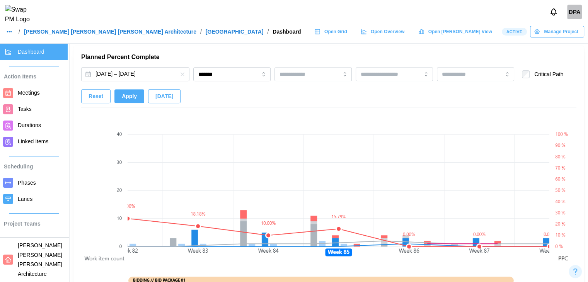
scroll to position [542, 0]
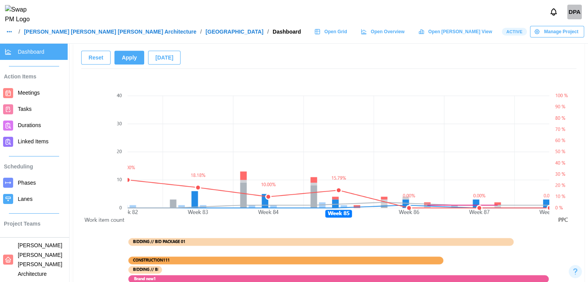
click at [418, 212] on canvas at bounding box center [339, 188] width 422 height 231
click at [89, 92] on canvas at bounding box center [104, 188] width 46 height 231
click at [169, 56] on button "[DATE]" at bounding box center [164, 58] width 32 height 14
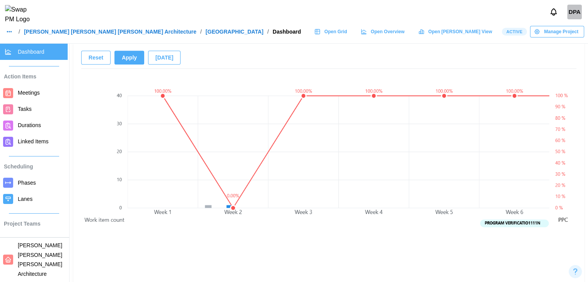
scroll to position [0, 0]
click at [166, 65] on div "[DATE] – [DATE] ******* Critical Path Reset Apply [DATE]" at bounding box center [328, 49] width 495 height 40
click at [164, 60] on span "[DATE]" at bounding box center [164, 57] width 18 height 13
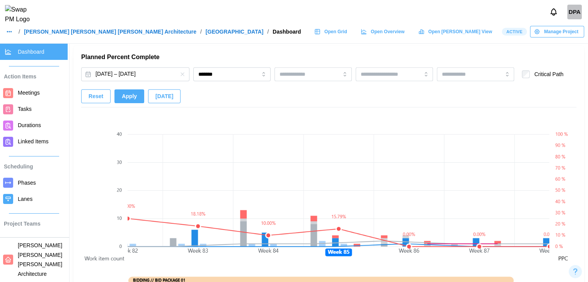
scroll to position [464, 0]
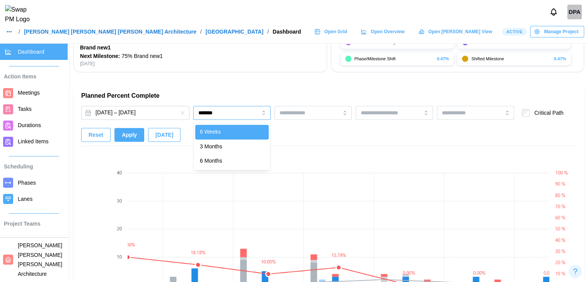
click at [235, 116] on input "*******" at bounding box center [231, 113] width 77 height 14
click at [124, 130] on span "Apply" at bounding box center [129, 134] width 15 height 13
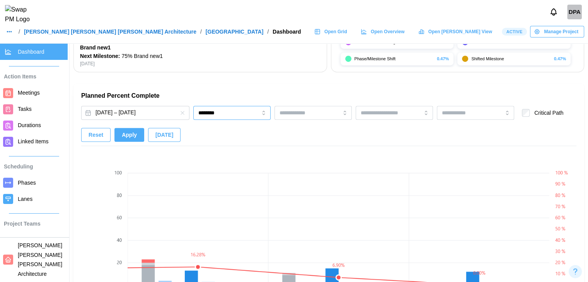
click at [220, 111] on input "********" at bounding box center [231, 113] width 77 height 14
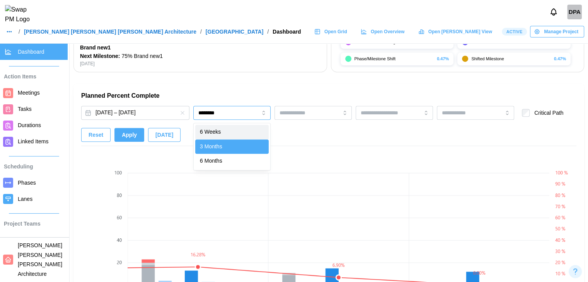
type input "*******"
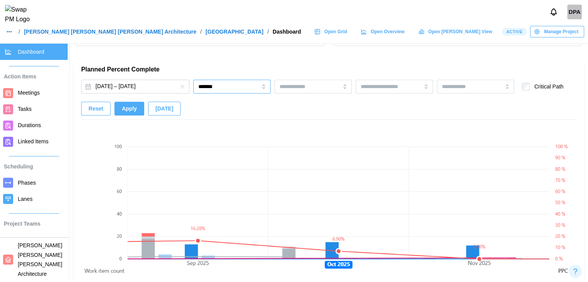
scroll to position [503, 0]
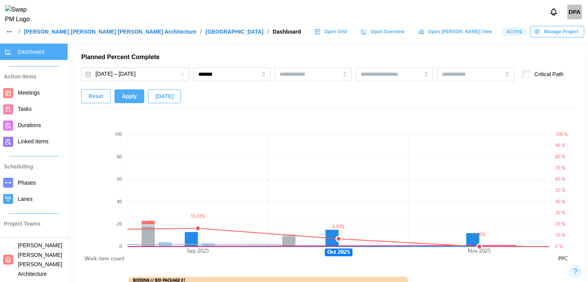
click at [133, 101] on span "Apply" at bounding box center [129, 96] width 15 height 13
click at [135, 93] on button "Apply" at bounding box center [129, 96] width 30 height 14
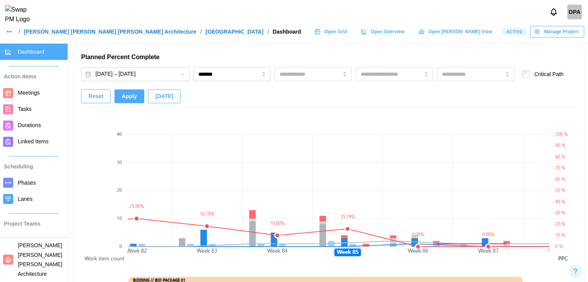
scroll to position [0, 5732]
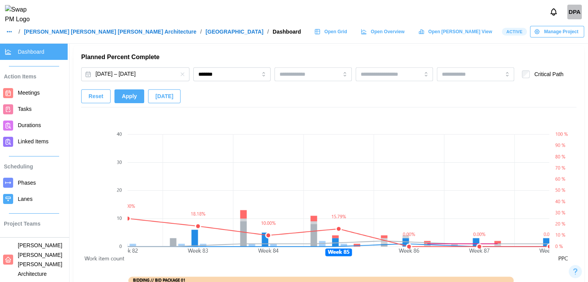
click at [301, 254] on canvas at bounding box center [339, 226] width 422 height 231
click at [27, 114] on link "Tasks" at bounding box center [34, 109] width 68 height 16
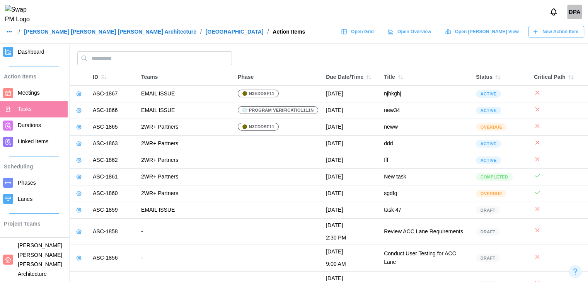
click at [539, 35] on icon "button" at bounding box center [536, 32] width 6 height 6
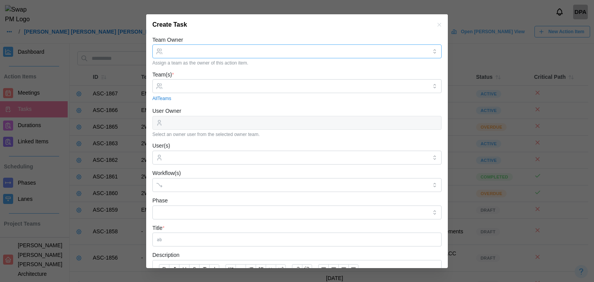
click at [191, 50] on input "Team Owner" at bounding box center [296, 51] width 289 height 14
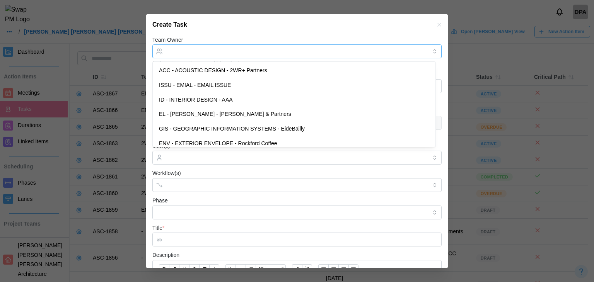
type input "**********"
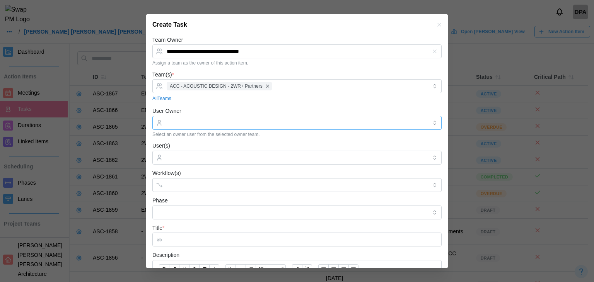
click at [192, 122] on input "User Owner" at bounding box center [296, 123] width 289 height 14
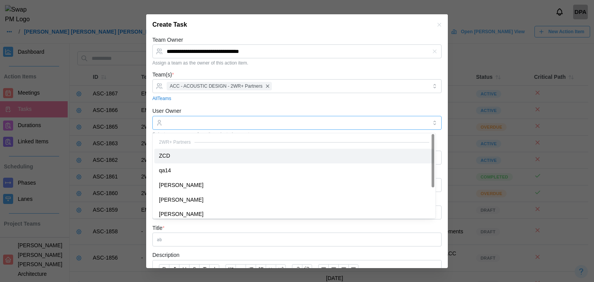
type input "***"
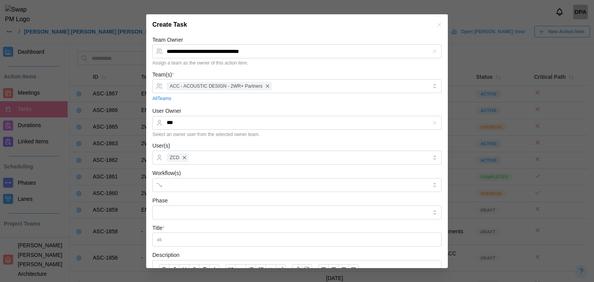
click at [178, 177] on label "Workflow(s)" at bounding box center [166, 173] width 29 height 9
click at [178, 182] on input "Workflow(s)" at bounding box center [290, 185] width 247 height 6
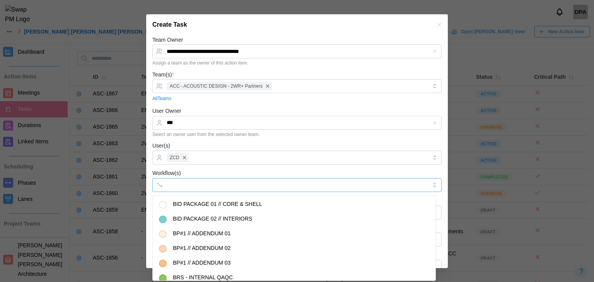
click at [176, 186] on input "Workflow(s)" at bounding box center [290, 185] width 247 height 6
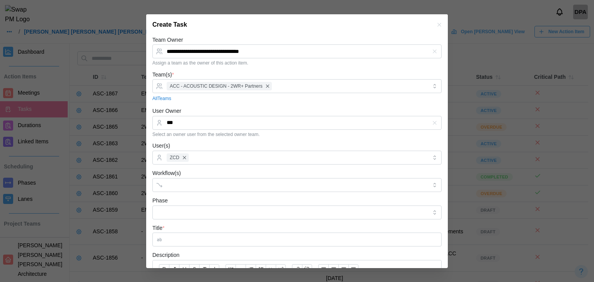
click at [176, 172] on label "Workflow(s)" at bounding box center [166, 173] width 29 height 9
click at [176, 182] on input "Workflow(s)" at bounding box center [290, 185] width 247 height 6
click at [175, 183] on input "Workflow(s)" at bounding box center [290, 185] width 247 height 6
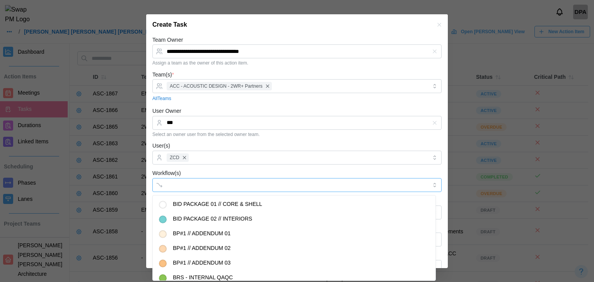
click at [176, 183] on input "Workflow(s)" at bounding box center [290, 185] width 247 height 6
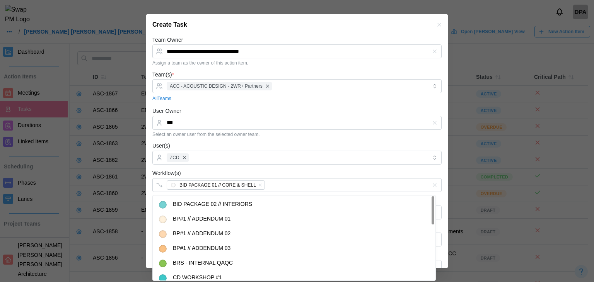
click at [191, 171] on div "Workflow(s) BID PACKAGE 01 // CORE & SHELL" at bounding box center [296, 181] width 289 height 24
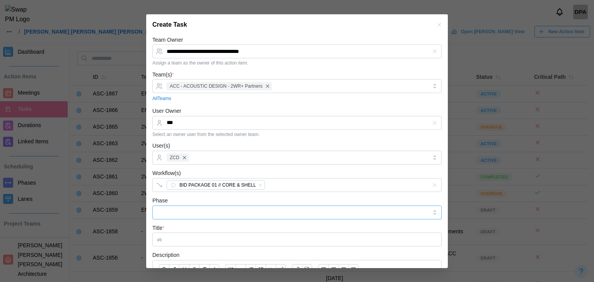
click at [180, 217] on input "Phase" at bounding box center [296, 213] width 289 height 14
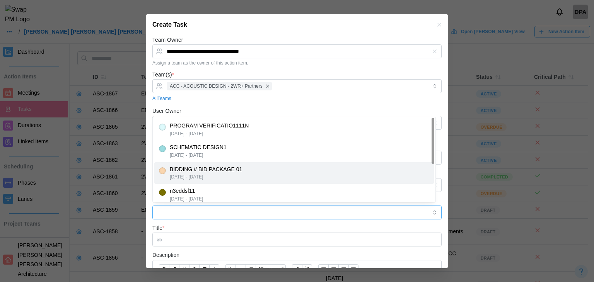
type input "**********"
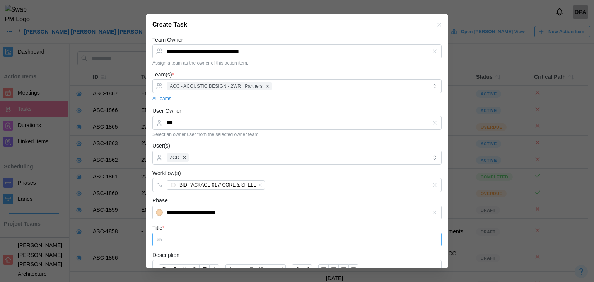
click at [173, 243] on input "Title *" at bounding box center [296, 240] width 289 height 14
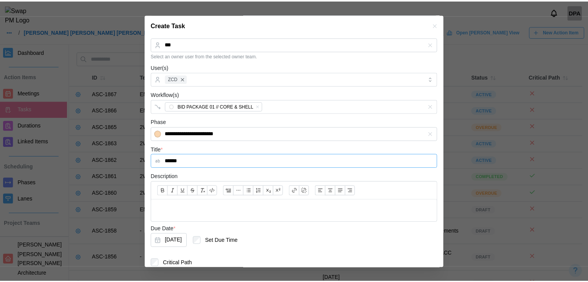
scroll to position [108, 0]
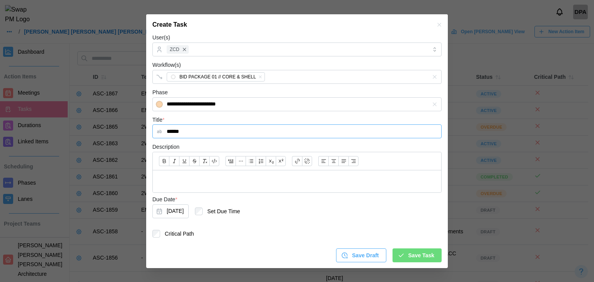
type input "******"
click at [185, 212] on button "[DATE]" at bounding box center [170, 212] width 36 height 14
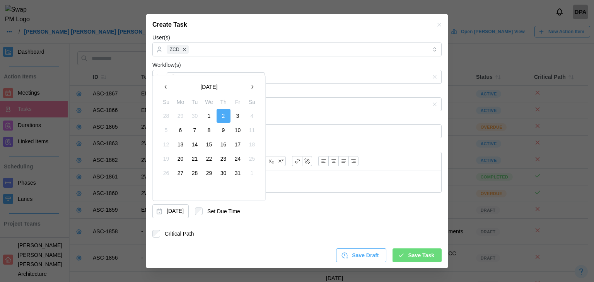
click at [214, 116] on button "1" at bounding box center [209, 116] width 14 height 14
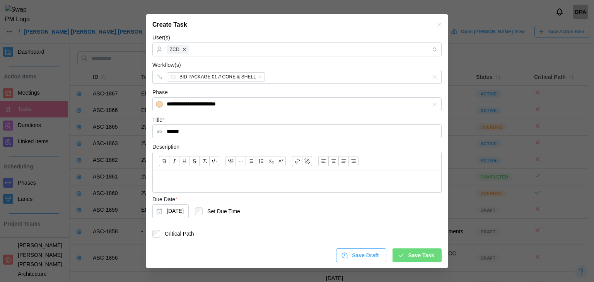
click at [415, 253] on span "Save Task" at bounding box center [421, 255] width 26 height 13
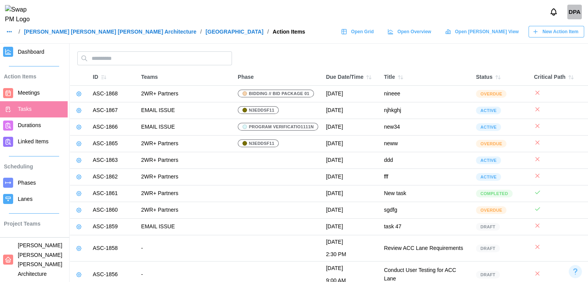
click at [24, 50] on span "Dashboard" at bounding box center [31, 52] width 27 height 6
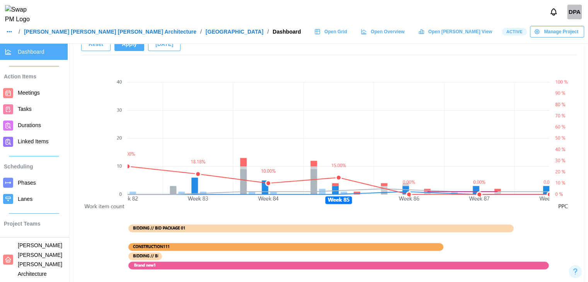
scroll to position [542, 0]
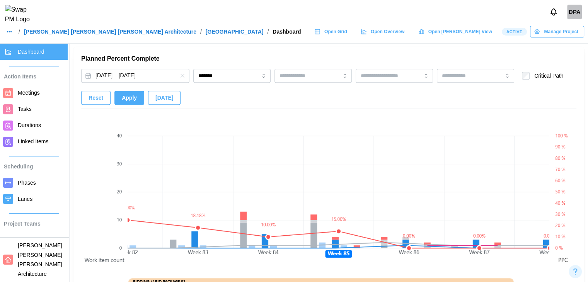
scroll to position [503, 0]
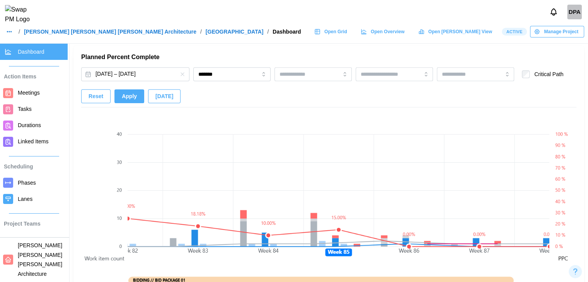
click at [37, 109] on span "Tasks" at bounding box center [41, 109] width 47 height 10
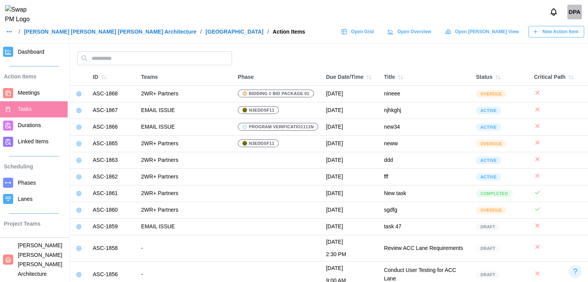
click at [555, 37] on span "New Action Item" at bounding box center [561, 31] width 36 height 11
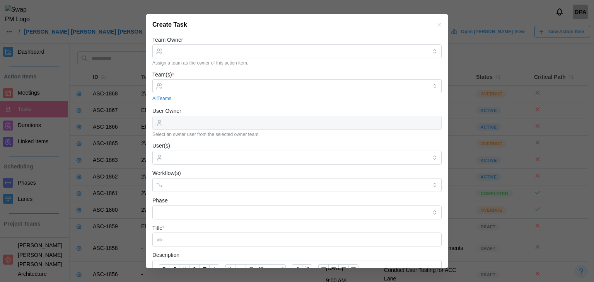
click at [551, 40] on div at bounding box center [297, 141] width 594 height 282
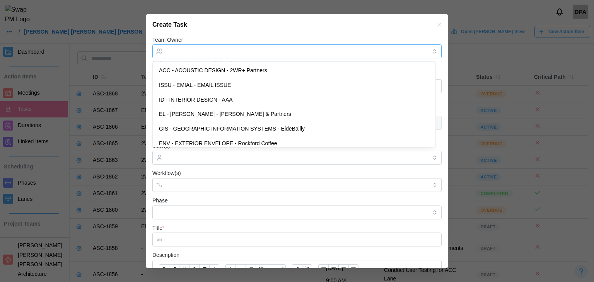
click at [356, 50] on input "Team Owner" at bounding box center [296, 51] width 289 height 14
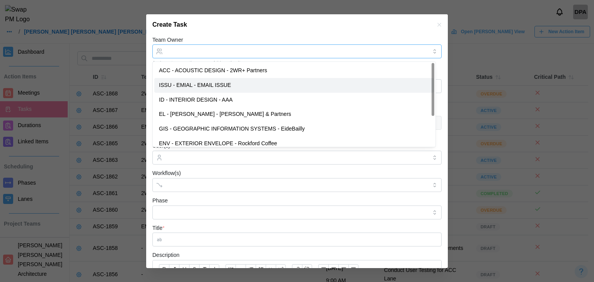
type input "**********"
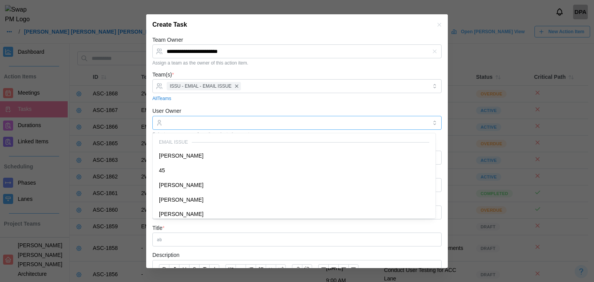
click at [195, 127] on input "User Owner" at bounding box center [296, 123] width 289 height 14
type input "**********"
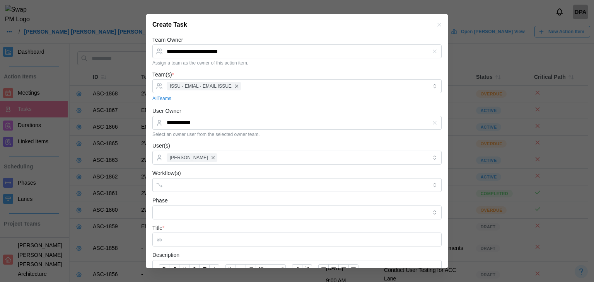
click at [186, 195] on form "**********" at bounding box center [296, 203] width 289 height 336
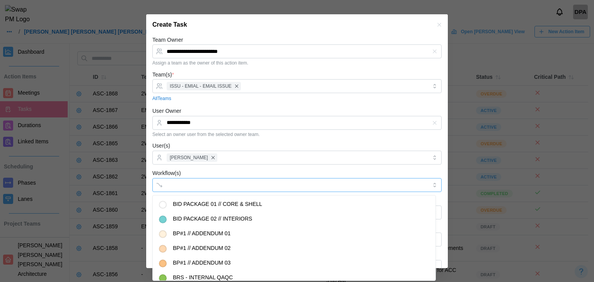
click at [192, 182] on input "Workflow(s)" at bounding box center [290, 185] width 247 height 6
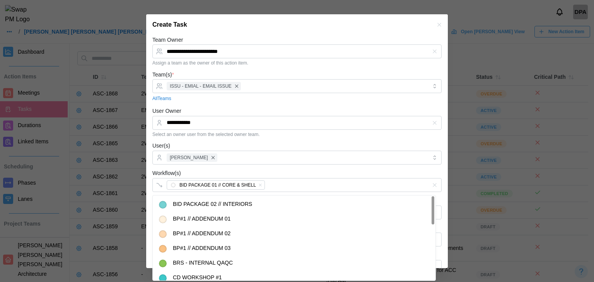
click at [210, 173] on div "Workflow(s) BID PACKAGE 01 // CORE & SHELL" at bounding box center [296, 181] width 289 height 24
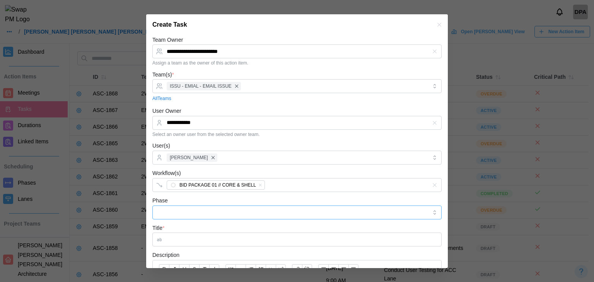
click at [193, 212] on input "Phase" at bounding box center [296, 213] width 289 height 14
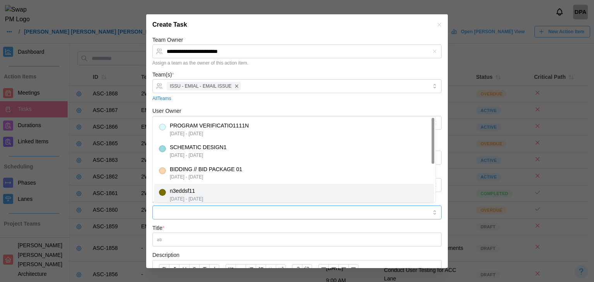
type input "*********"
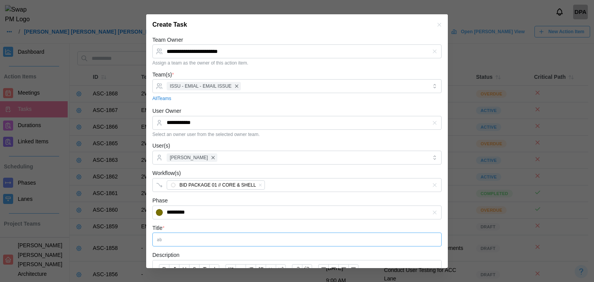
click at [185, 236] on input "Title *" at bounding box center [296, 240] width 289 height 14
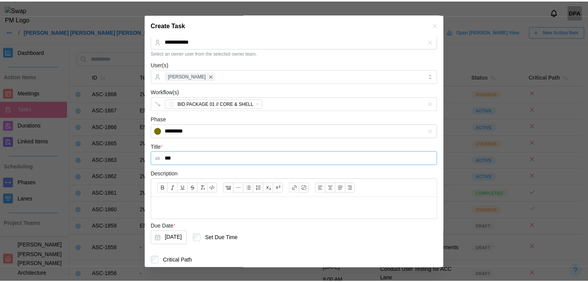
scroll to position [108, 0]
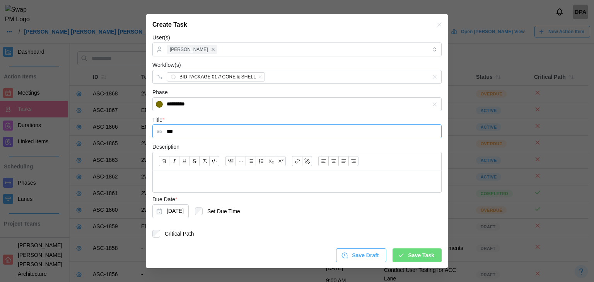
type input "***"
click at [189, 205] on button "Oct 2, 2025" at bounding box center [170, 212] width 36 height 14
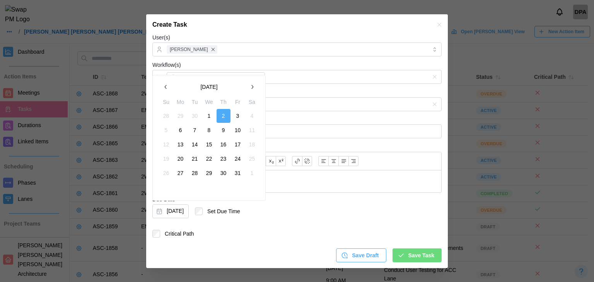
click at [208, 113] on button "1" at bounding box center [209, 116] width 14 height 14
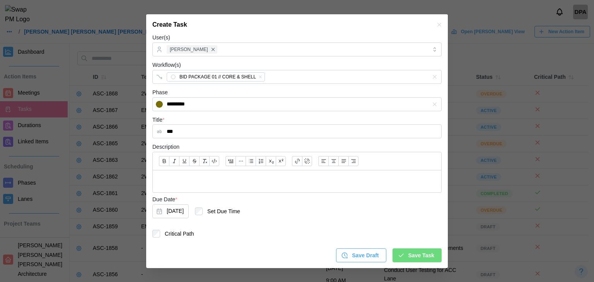
click at [393, 255] on button "Save Task" at bounding box center [417, 256] width 49 height 14
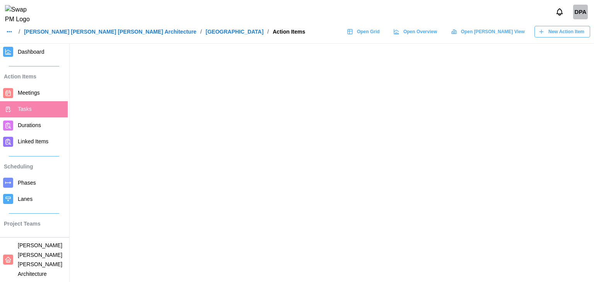
click at [28, 51] on span "Dashboard" at bounding box center [31, 52] width 27 height 6
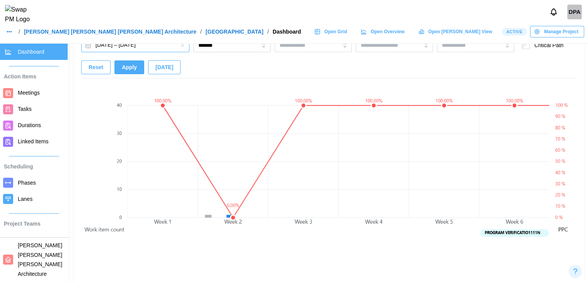
click at [130, 47] on button "Feb 25, 2024 – Jun 19, 2030" at bounding box center [135, 45] width 108 height 14
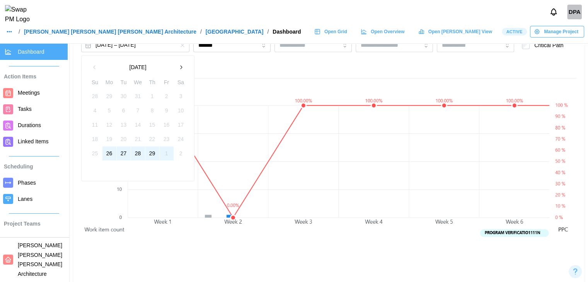
click at [238, 68] on div "Feb 25, 2024 – Jun 19, 2030 February 2024 Su Mo Tu We Th Fr Sa 28 29 30 31 1 2 …" at bounding box center [328, 58] width 495 height 40
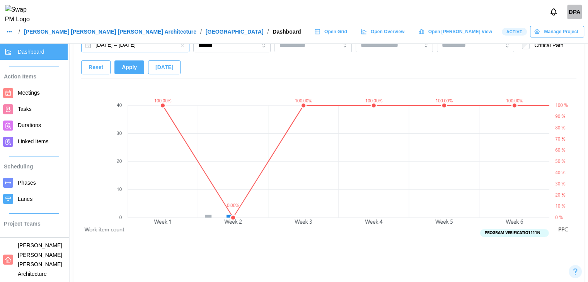
click at [107, 47] on button "Feb 25, 2024 – Jun 19, 2030" at bounding box center [135, 45] width 108 height 14
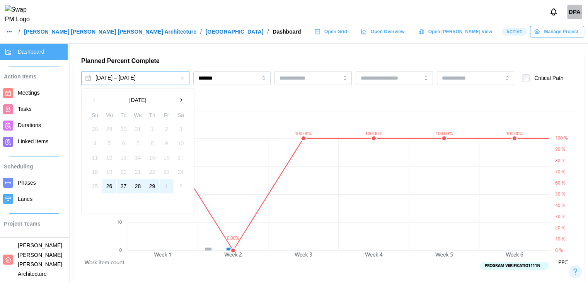
scroll to position [493, 0]
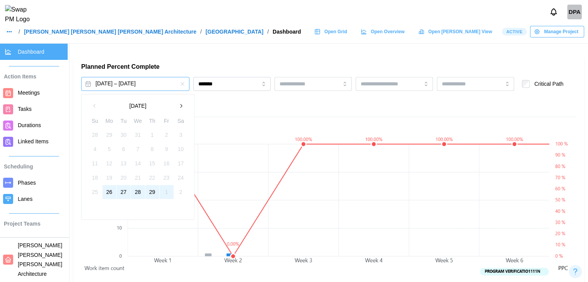
click at [234, 107] on div "Feb 25, 2024 – Jun 19, 2030 February 2024 Su Mo Tu We Th Fr Sa 28 29 30 31 1 2 …" at bounding box center [328, 97] width 495 height 40
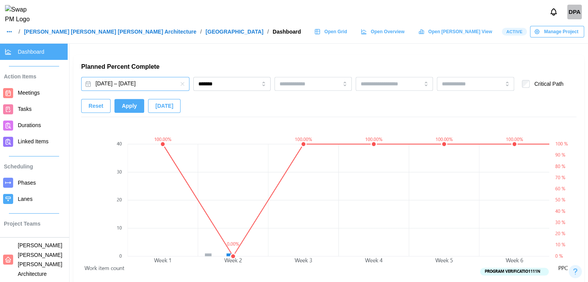
click at [115, 87] on button "Feb 25, 2024 – Jun 19, 2030" at bounding box center [135, 84] width 108 height 14
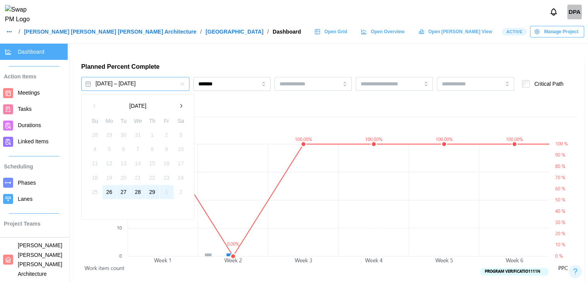
click at [240, 115] on div "Feb 25, 2024 – Jun 19, 2030 February 2024 Su Mo Tu We Th Fr Sa 28 29 30 31 1 2 …" at bounding box center [328, 97] width 495 height 40
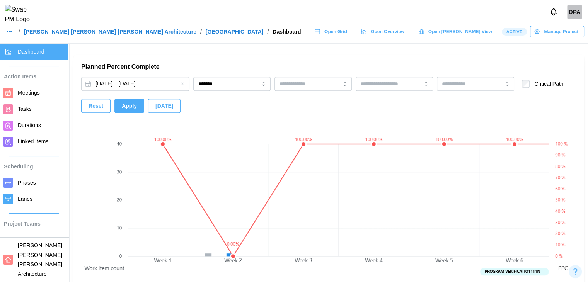
click at [194, 98] on div "Feb 25, 2024 – Jun 19, 2030 ******* Critical Path Reset Apply Today" at bounding box center [328, 97] width 495 height 40
click at [130, 88] on button "[DATE] – [DATE]" at bounding box center [135, 84] width 108 height 14
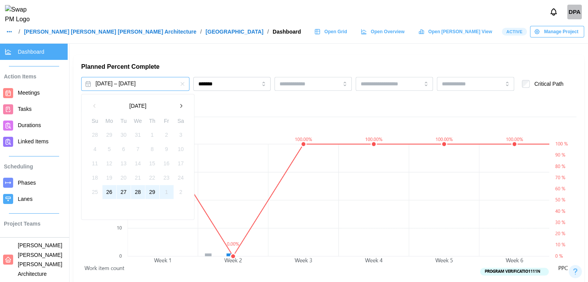
click at [280, 135] on canvas at bounding box center [339, 236] width 422 height 231
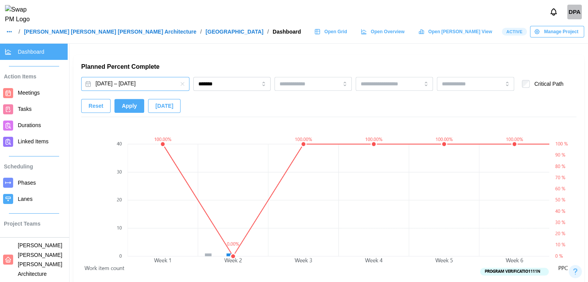
click at [161, 81] on button "[DATE] – [DATE]" at bounding box center [135, 84] width 108 height 14
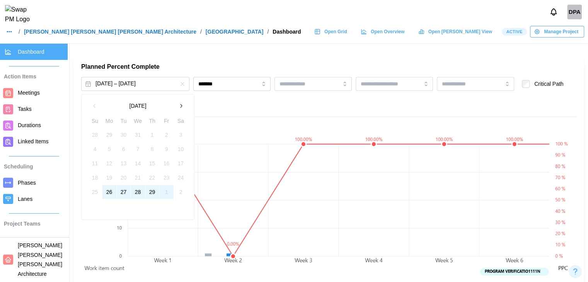
click at [176, 109] on button "button" at bounding box center [181, 106] width 14 height 14
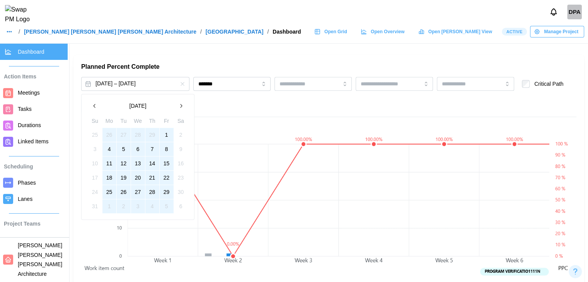
click at [176, 109] on button "button" at bounding box center [181, 106] width 14 height 14
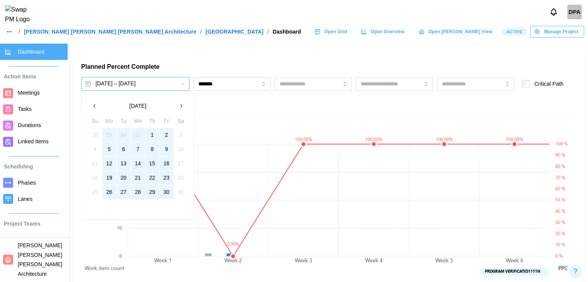
click at [209, 100] on div "Feb 25, 2024 – Jun 19, 2030 August 2024 Su Mo Tu We Th Fr Sa 28 29 30 31 1 2 3 …" at bounding box center [328, 97] width 495 height 40
